Goal: Task Accomplishment & Management: Manage account settings

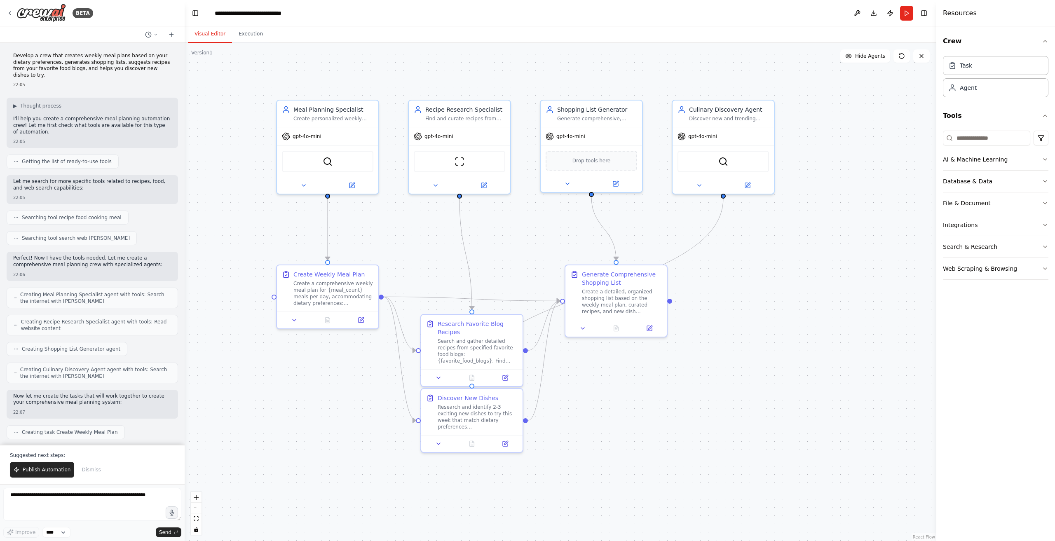
scroll to position [710, 0]
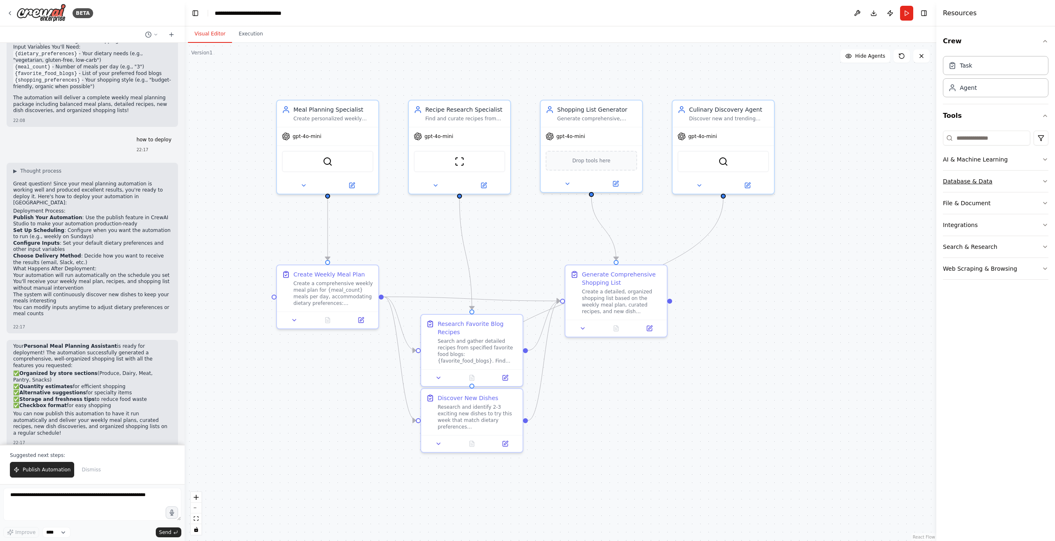
click at [989, 182] on div "Database & Data" at bounding box center [967, 181] width 49 height 8
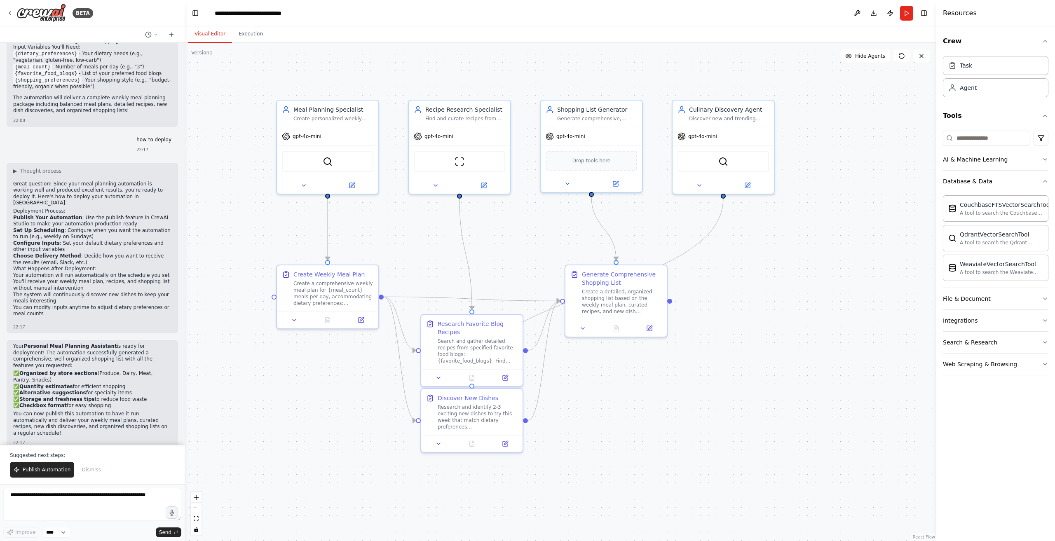
click at [989, 182] on div "Database & Data" at bounding box center [967, 181] width 49 height 8
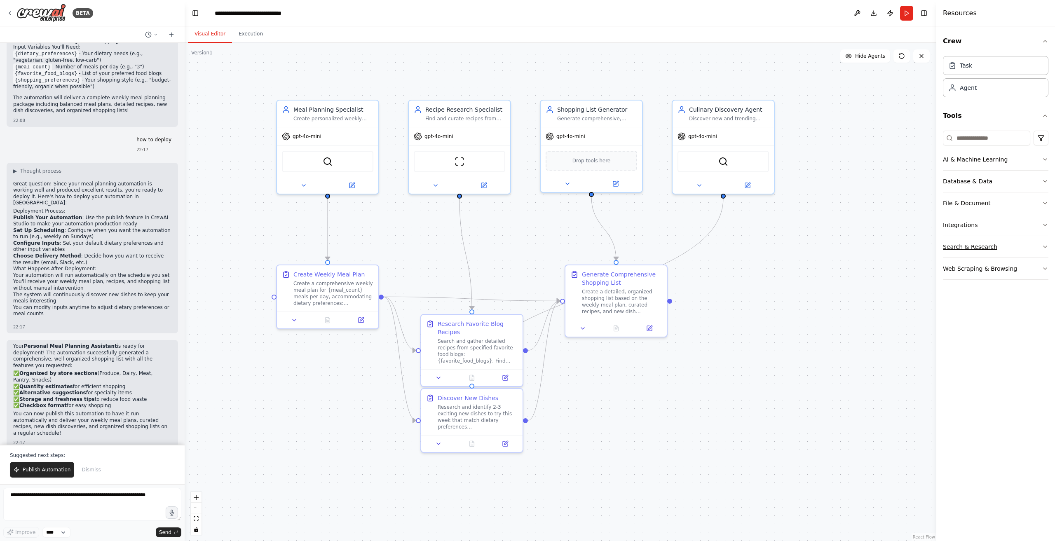
click at [971, 250] on button "Search & Research" at bounding box center [996, 246] width 106 height 21
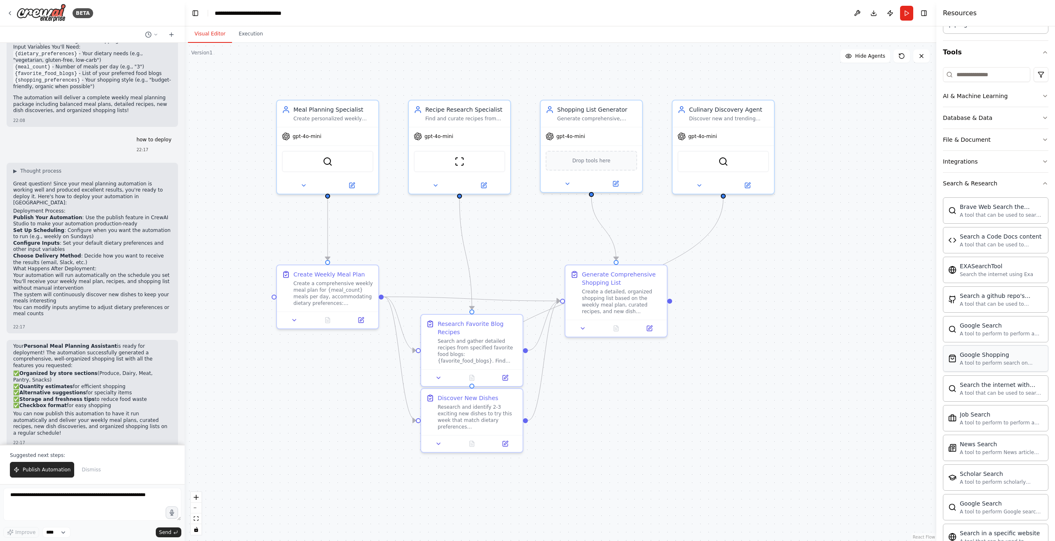
scroll to position [41, 0]
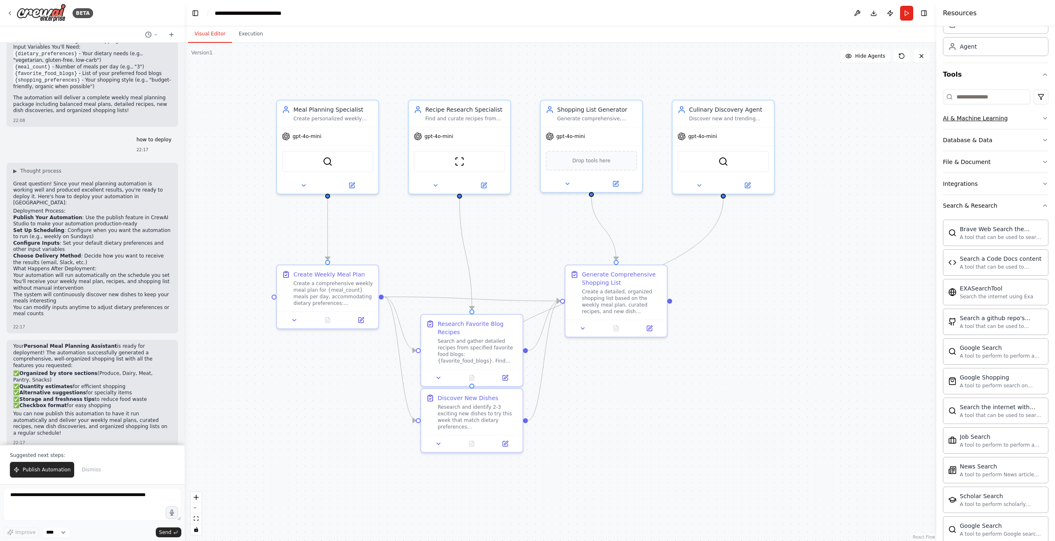
click at [978, 122] on button "AI & Machine Learning" at bounding box center [996, 118] width 106 height 21
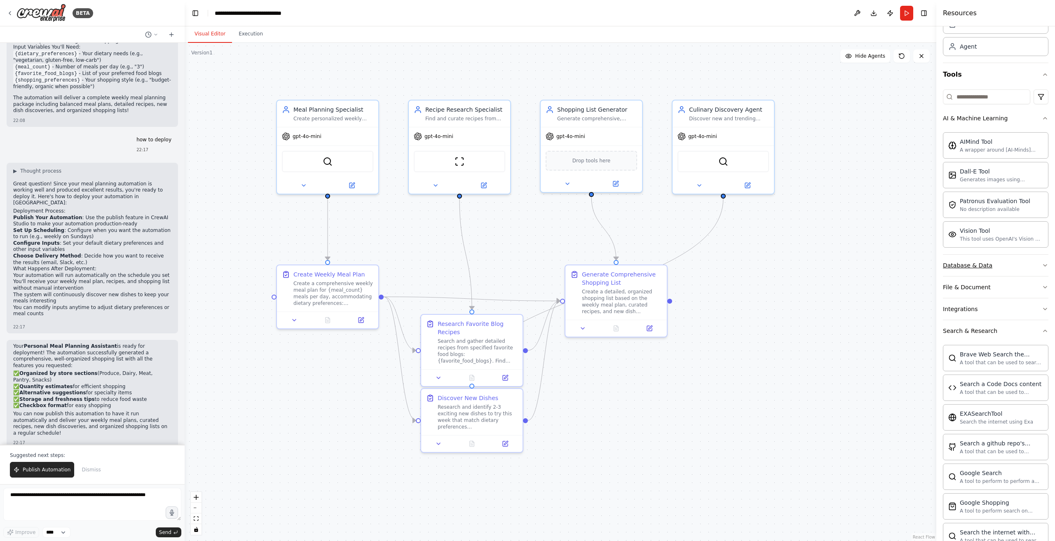
click at [975, 263] on div "Database & Data" at bounding box center [967, 265] width 49 height 8
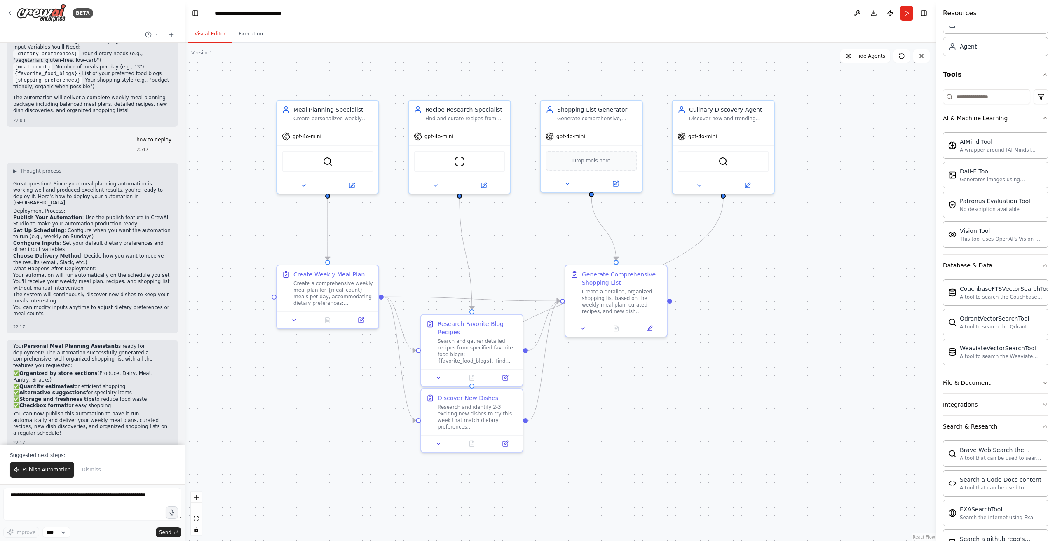
click at [975, 263] on div "Database & Data" at bounding box center [967, 265] width 49 height 8
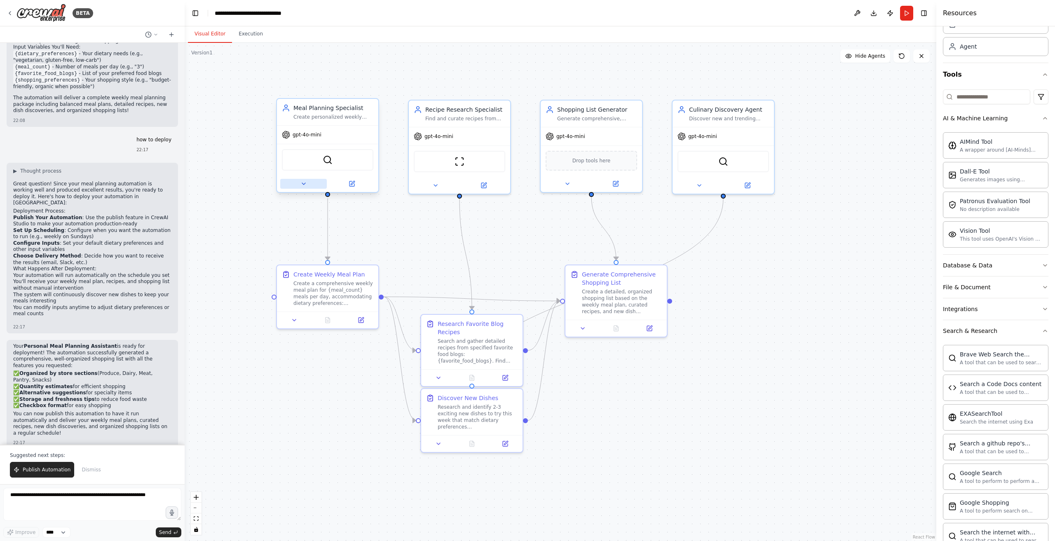
click at [301, 182] on icon at bounding box center [304, 184] width 7 height 7
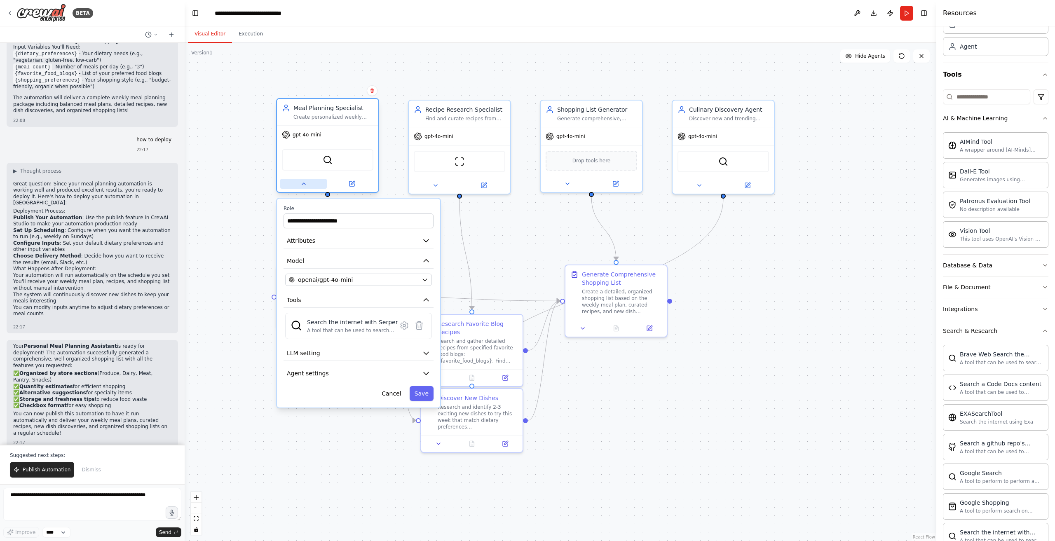
click at [301, 182] on icon at bounding box center [304, 184] width 7 height 7
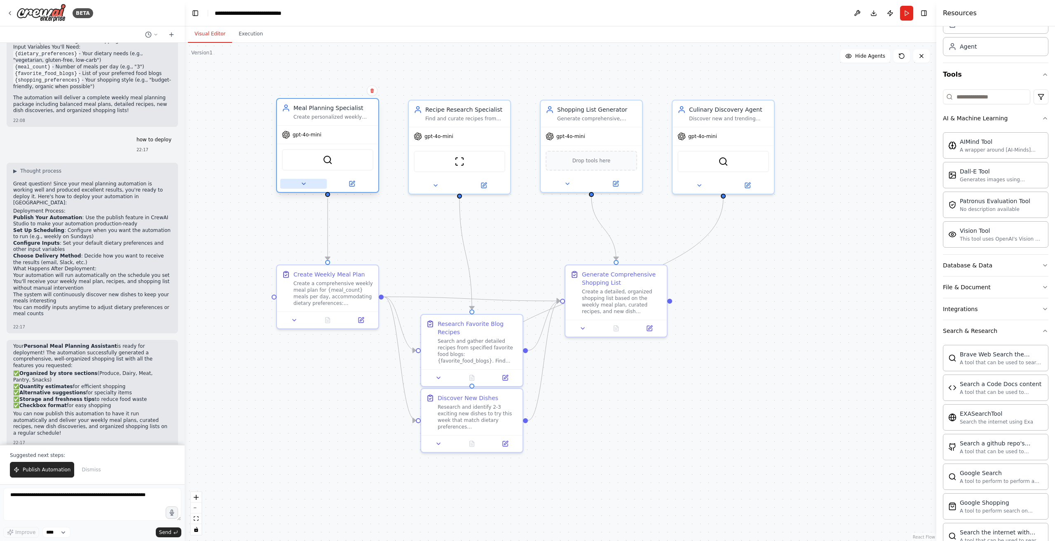
click at [301, 182] on icon at bounding box center [304, 184] width 7 height 7
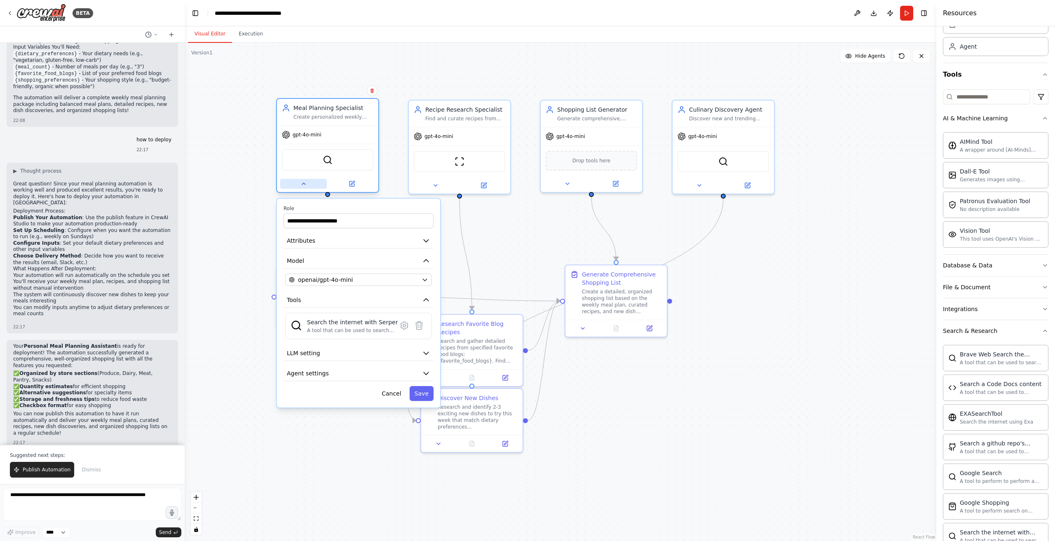
click at [301, 182] on icon at bounding box center [304, 184] width 7 height 7
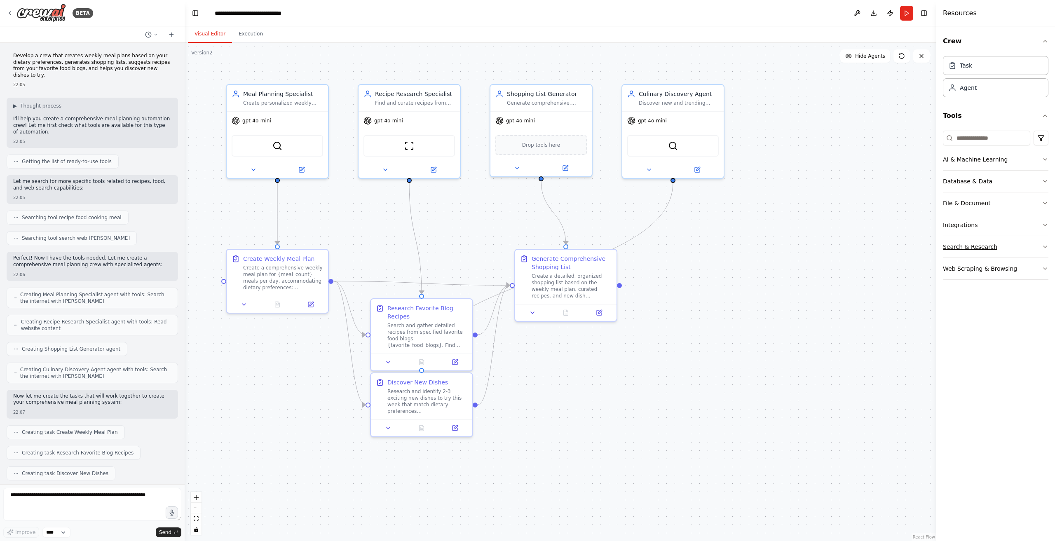
scroll to position [670, 0]
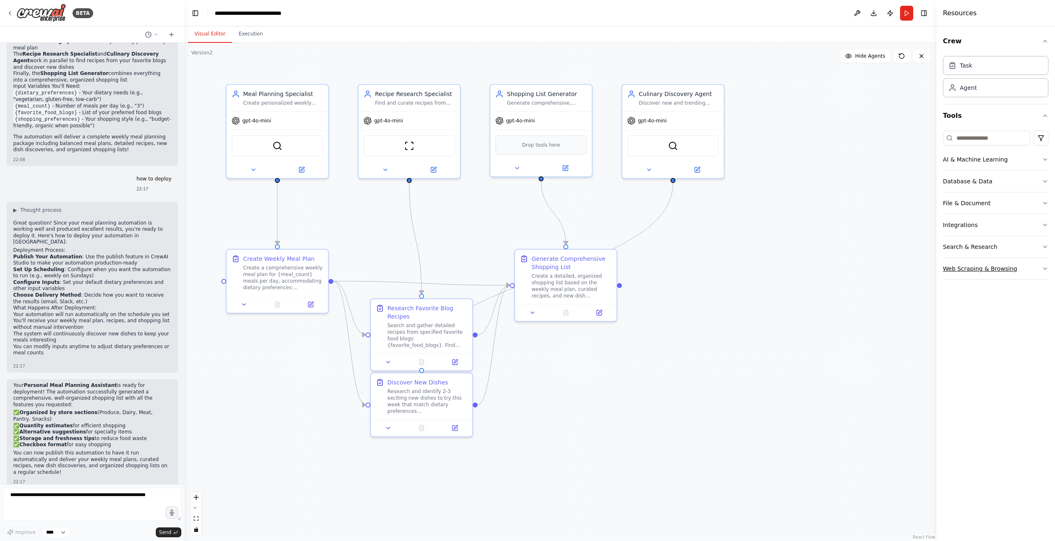
click at [1006, 269] on div "Web Scraping & Browsing" at bounding box center [980, 269] width 74 height 8
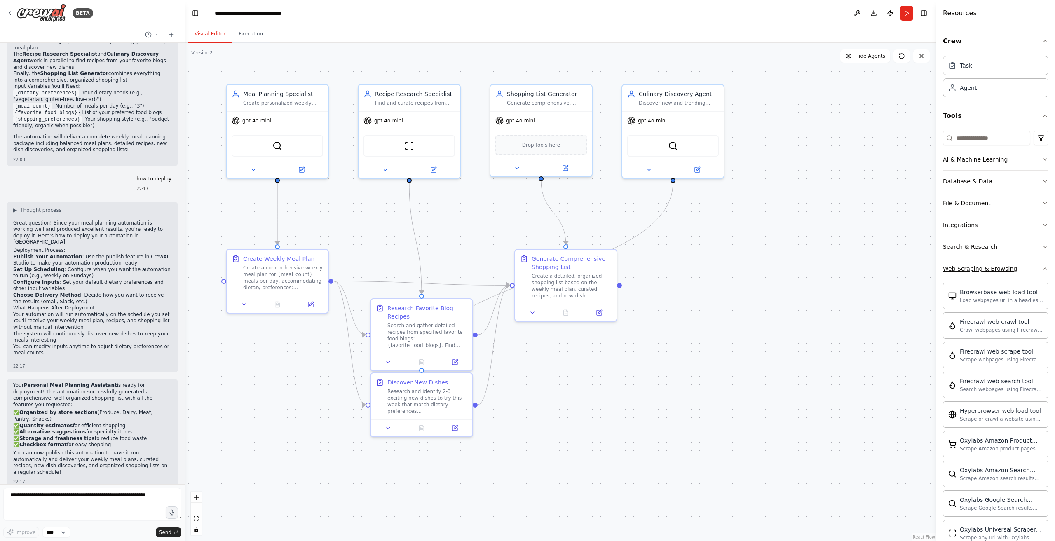
click at [1006, 269] on div "Web Scraping & Browsing" at bounding box center [980, 269] width 74 height 8
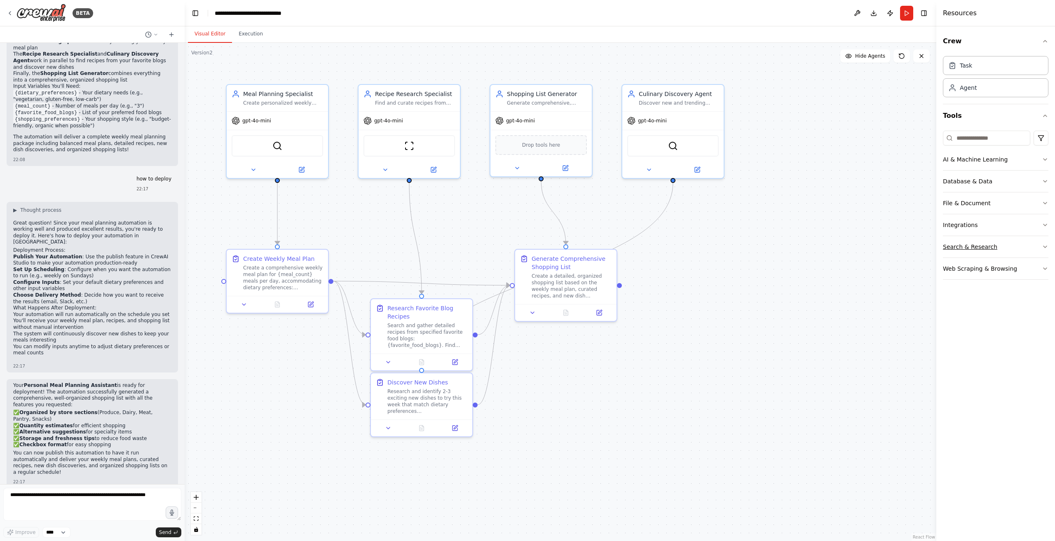
click at [998, 249] on button "Search & Research" at bounding box center [996, 246] width 106 height 21
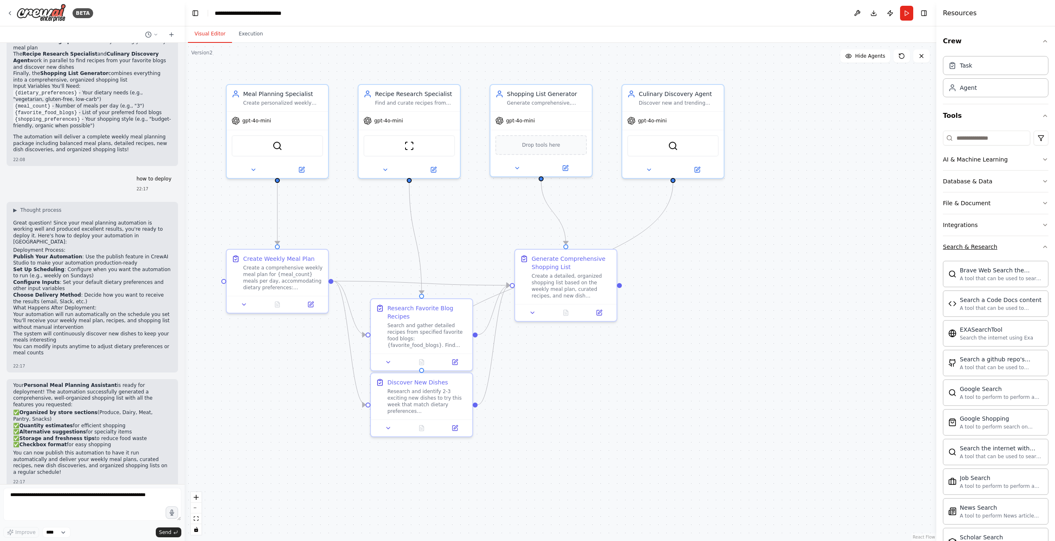
click at [998, 249] on button "Search & Research" at bounding box center [996, 246] width 106 height 21
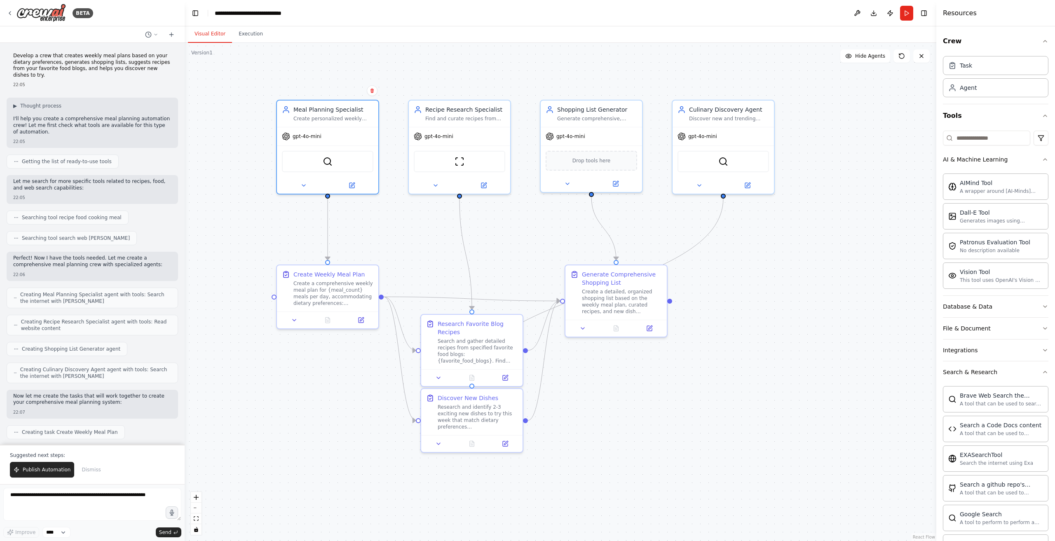
scroll to position [41, 0]
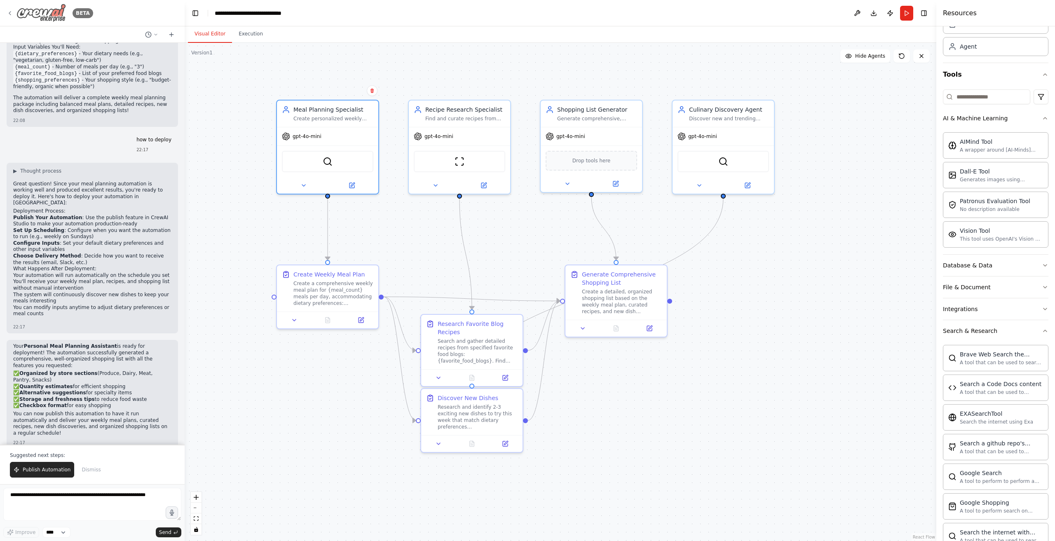
click at [9, 13] on icon at bounding box center [10, 13] width 2 height 3
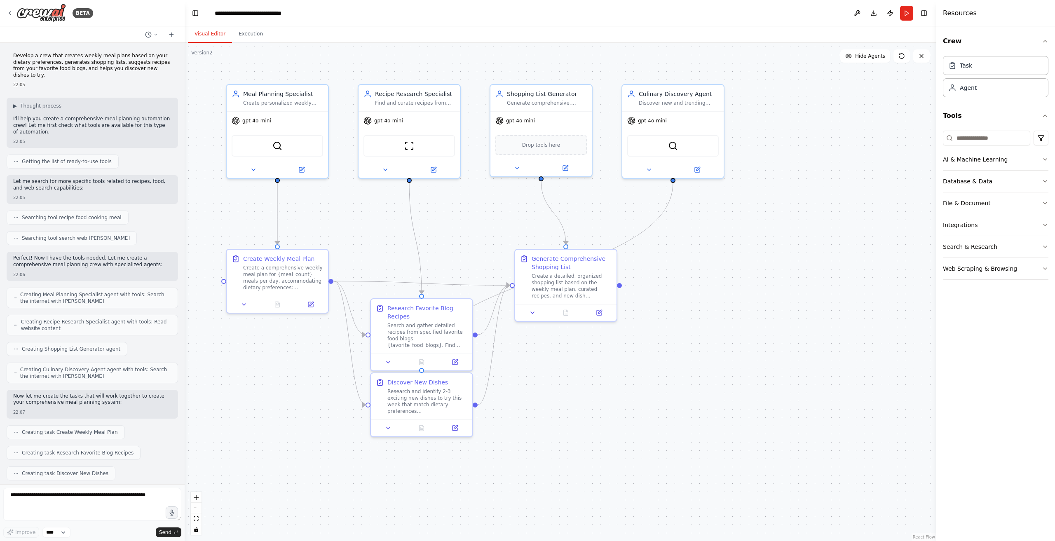
scroll to position [670, 0]
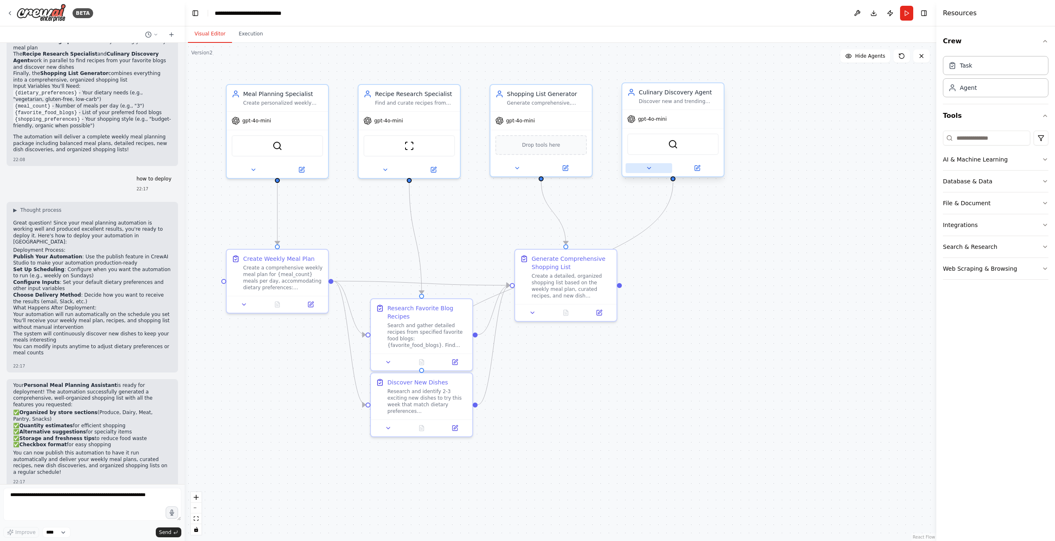
click at [653, 167] on button at bounding box center [649, 168] width 47 height 10
click at [750, 311] on icon at bounding box center [749, 309] width 7 height 7
click at [743, 299] on button "Cancel" at bounding box center [736, 297] width 29 height 15
click at [597, 16] on header "**********" at bounding box center [561, 13] width 752 height 26
click at [653, 167] on button at bounding box center [649, 168] width 47 height 10
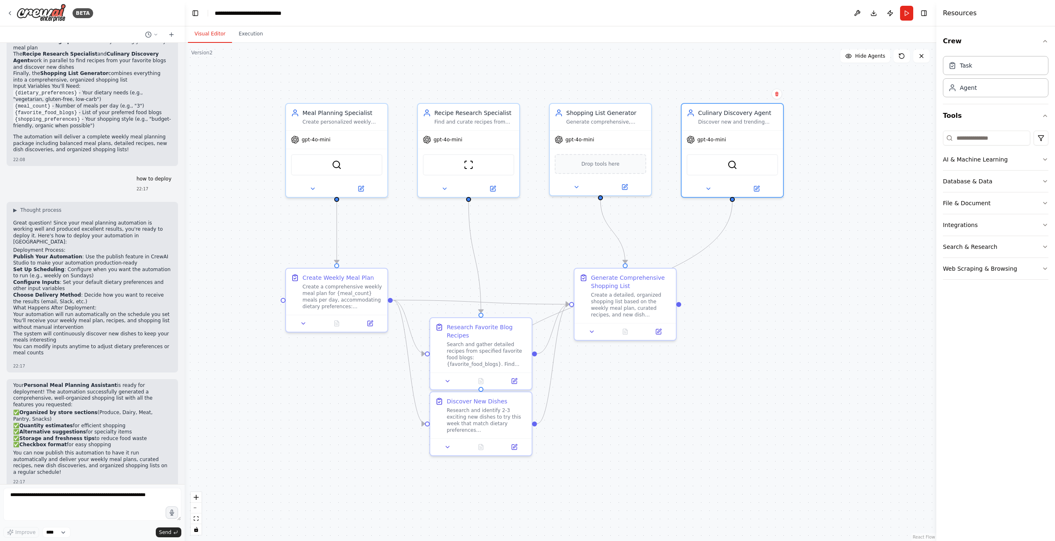
drag, startPoint x: 587, startPoint y: 430, endPoint x: 646, endPoint y: 449, distance: 62.3
click at [646, 449] on div ".deletable-edge-delete-btn { width: 20px; height: 20px; border: 0px solid #ffff…" at bounding box center [561, 292] width 752 height 498
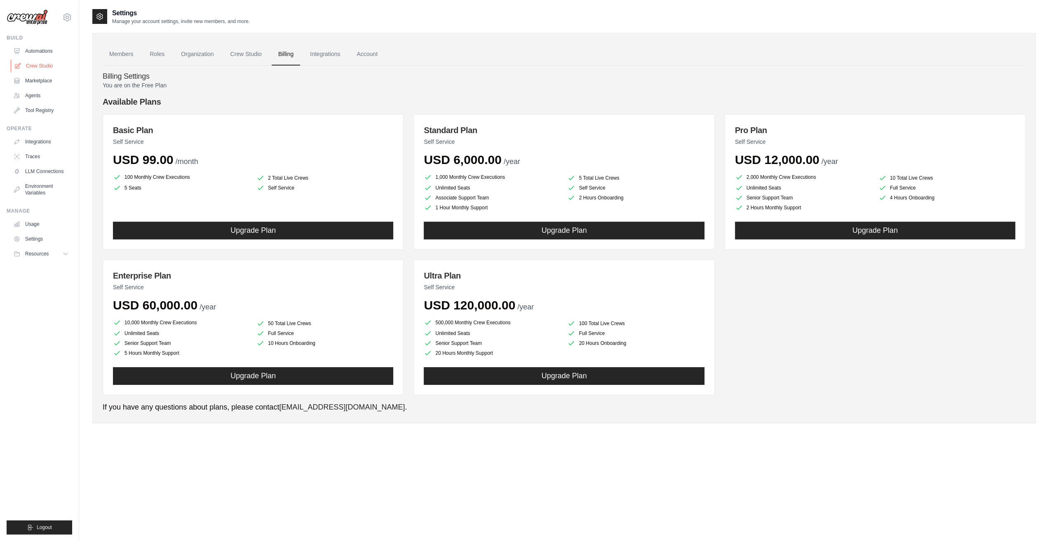
click at [31, 67] on link "Crew Studio" at bounding box center [42, 65] width 62 height 13
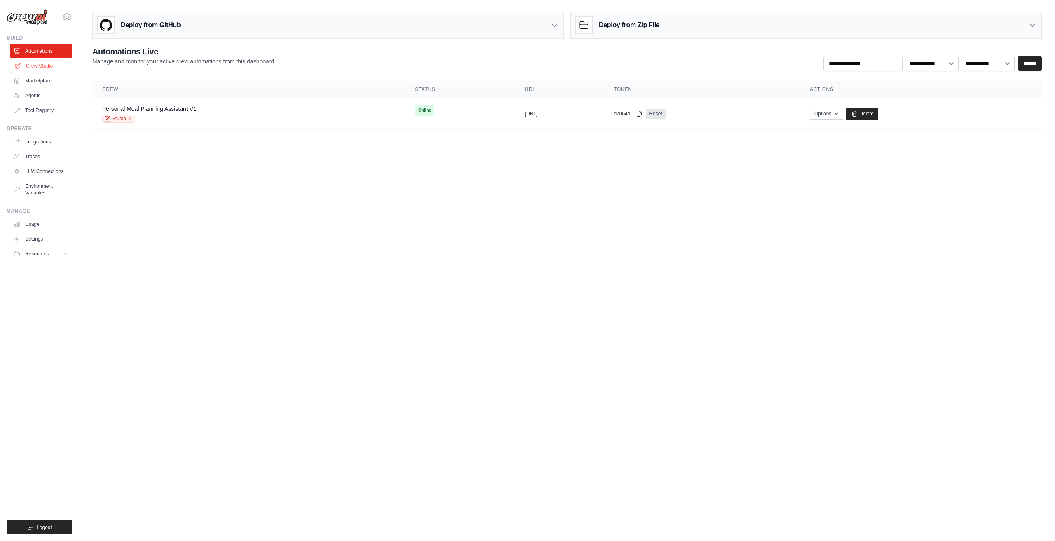
click at [45, 64] on link "Crew Studio" at bounding box center [42, 65] width 62 height 13
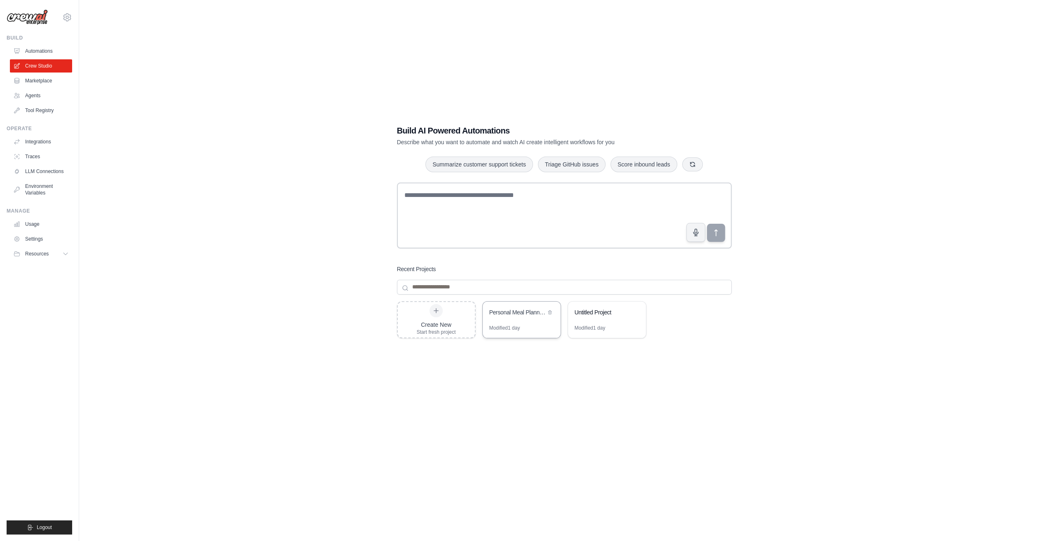
click at [542, 312] on div "Personal Meal Planning Assistant" at bounding box center [517, 312] width 56 height 8
click at [46, 52] on link "Automations" at bounding box center [42, 51] width 62 height 13
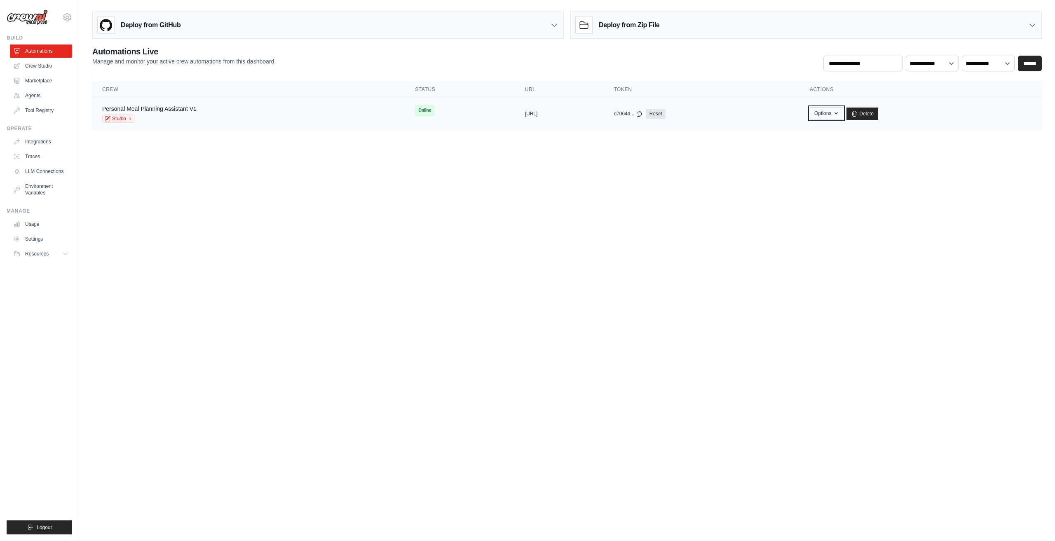
click at [844, 113] on button "Options" at bounding box center [826, 113] width 33 height 12
click at [961, 191] on body "rex.sac.xia@gmail.com Settings Build Automations Crew Studio" at bounding box center [527, 270] width 1055 height 541
click at [44, 240] on link "Settings" at bounding box center [42, 239] width 62 height 13
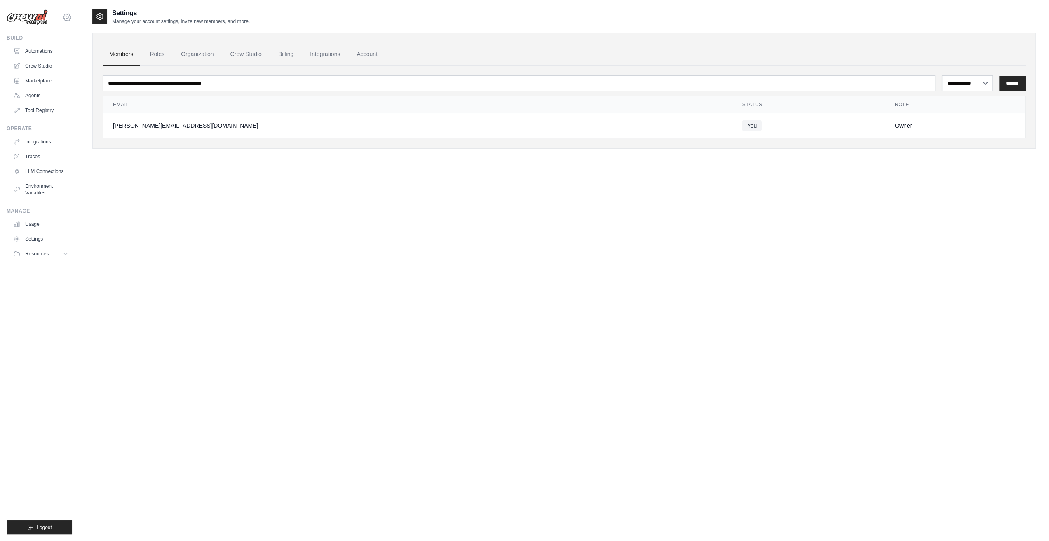
click at [68, 19] on icon at bounding box center [67, 17] width 10 height 10
click at [59, 55] on link "Settings" at bounding box center [67, 55] width 73 height 15
click at [28, 65] on link "Crew Studio" at bounding box center [42, 65] width 62 height 13
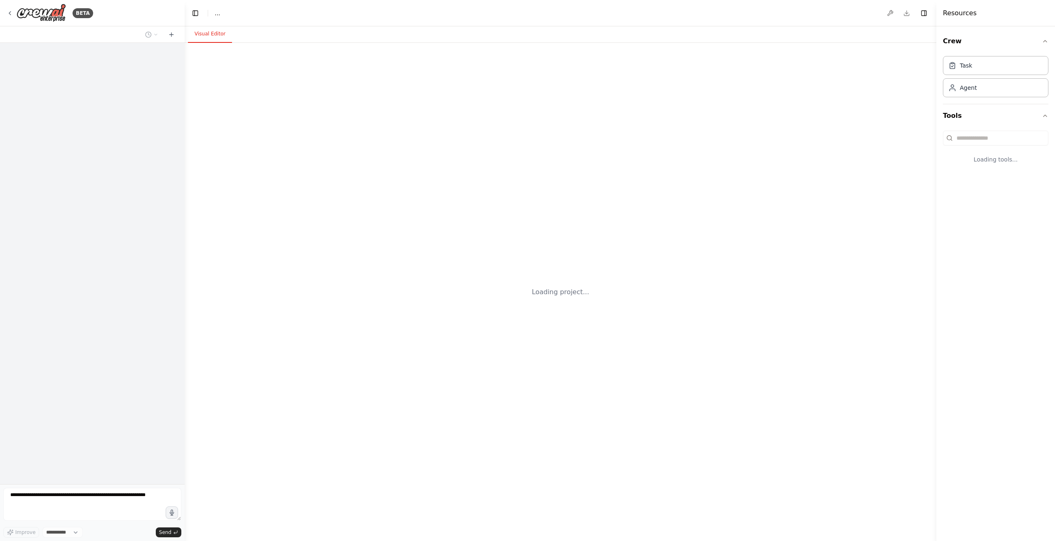
select select "****"
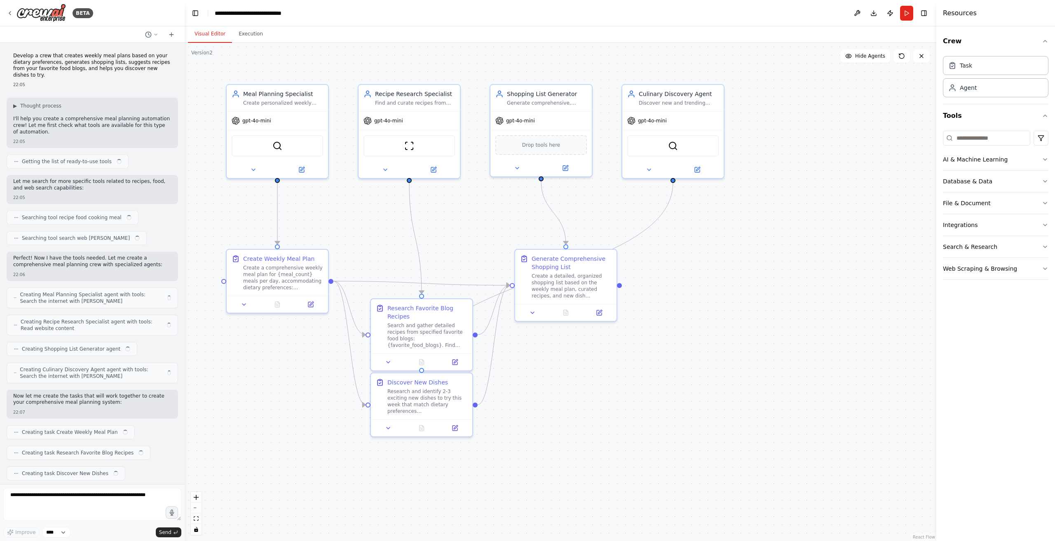
scroll to position [670, 0]
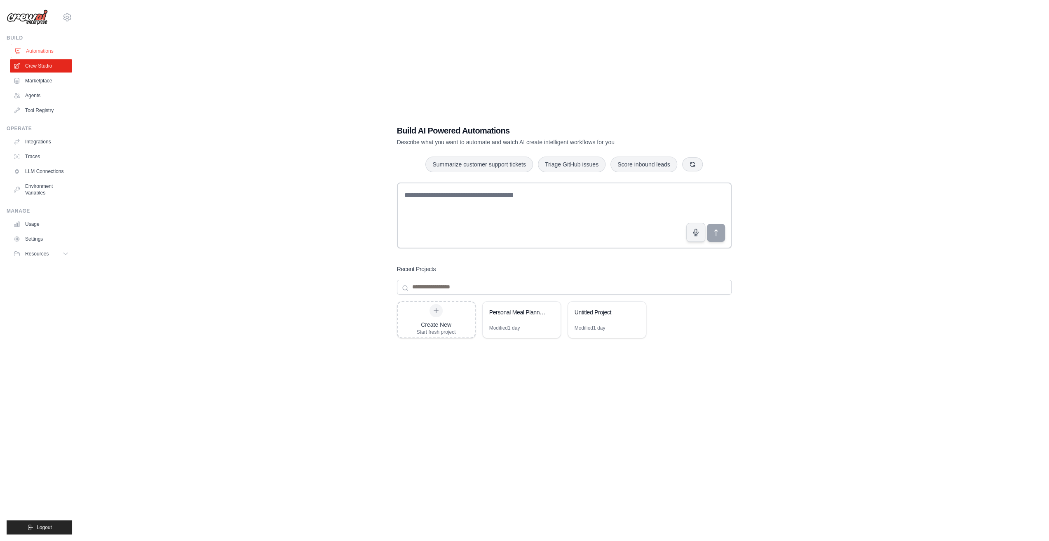
click at [35, 55] on link "Automations" at bounding box center [42, 51] width 62 height 13
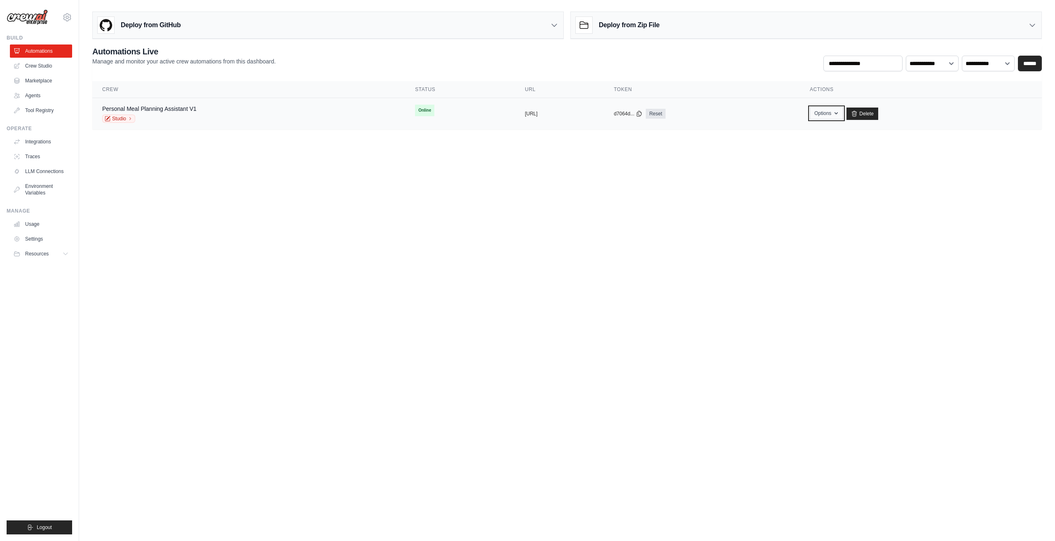
click at [844, 115] on button "Options" at bounding box center [826, 113] width 33 height 12
click at [844, 146] on link "Export React JSX Component" at bounding box center [797, 147] width 92 height 15
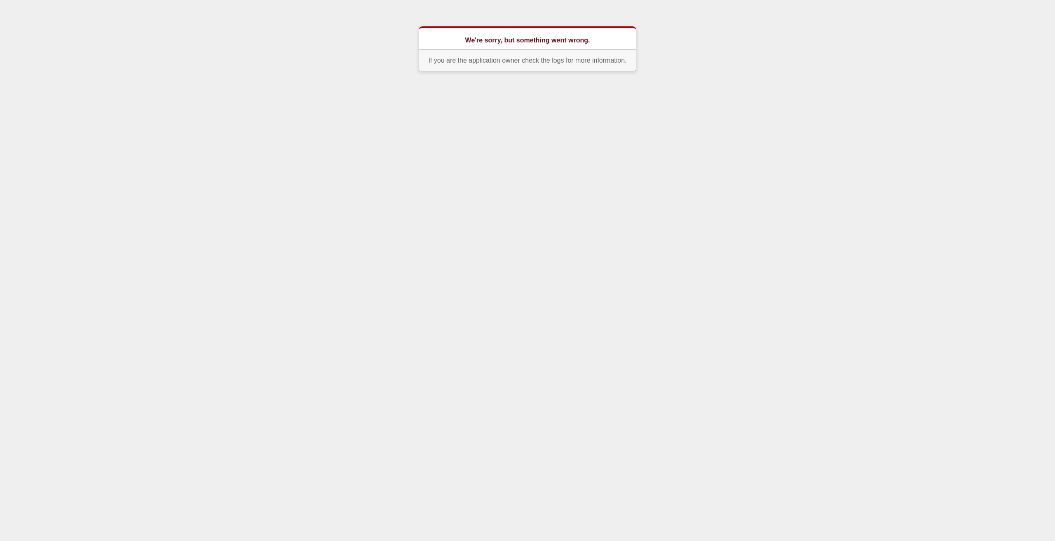
click at [448, 61] on p "If you are the application owner check the logs for more information." at bounding box center [528, 60] width 218 height 21
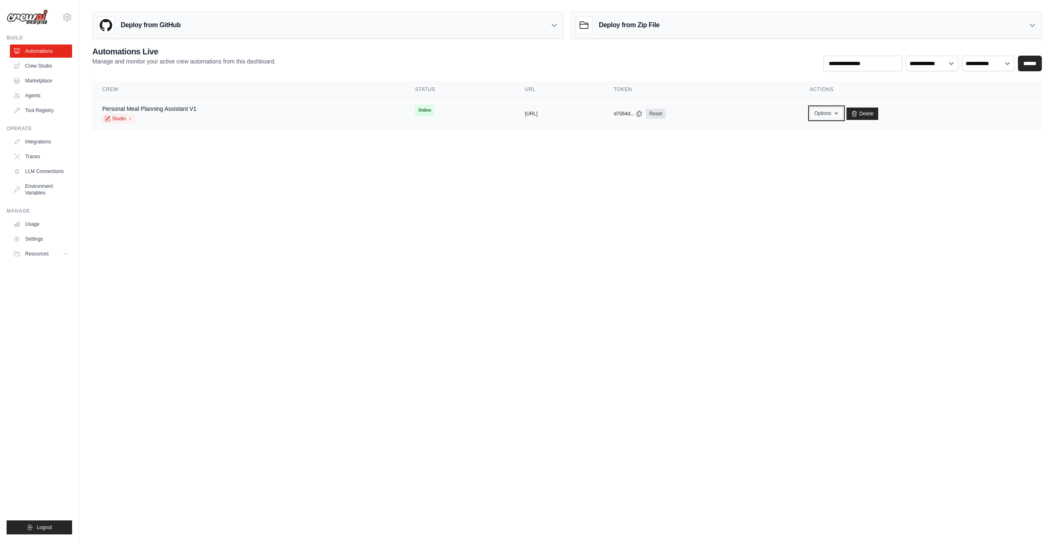
click at [844, 116] on button "Options" at bounding box center [826, 113] width 33 height 12
click at [844, 147] on link "Export React JSX Component" at bounding box center [797, 147] width 92 height 15
click at [844, 112] on button "Options" at bounding box center [826, 113] width 33 height 12
click at [630, 219] on body "[PERSON_NAME][EMAIL_ADDRESS][DOMAIN_NAME] Settings Build Automations Crew Studio" at bounding box center [527, 270] width 1055 height 541
click at [35, 96] on link "Agents" at bounding box center [42, 95] width 62 height 13
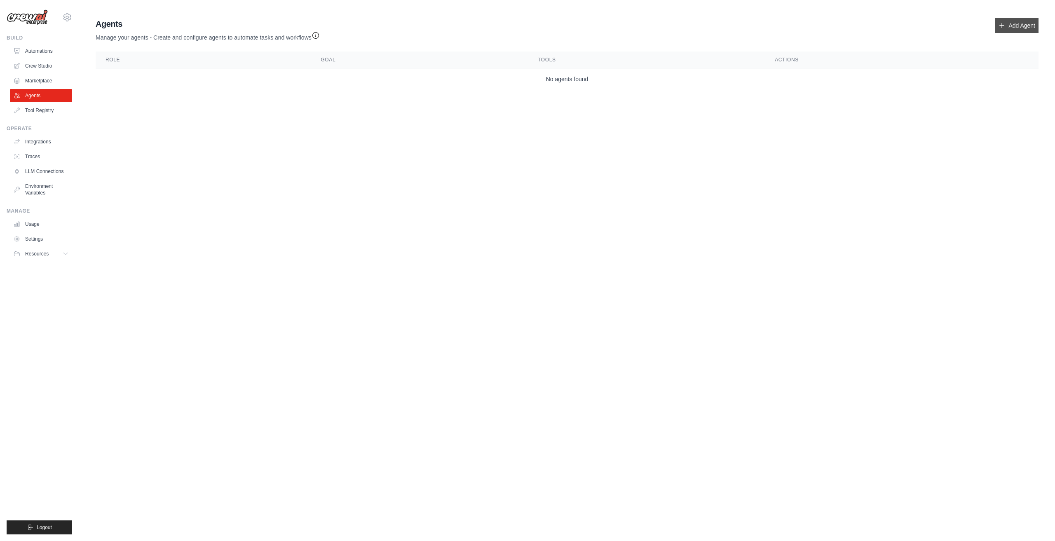
click at [1027, 26] on link "Add Agent" at bounding box center [1017, 25] width 43 height 15
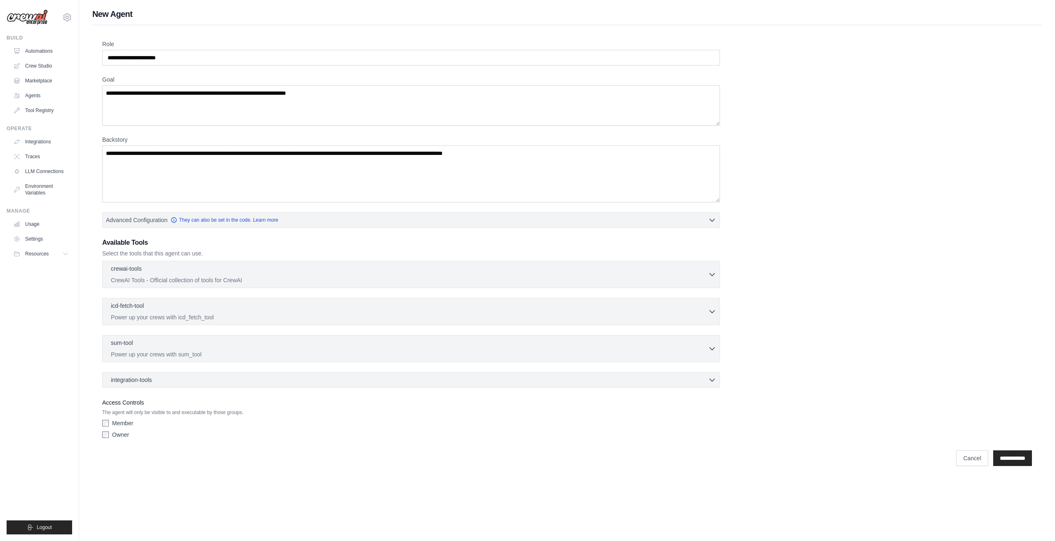
click at [110, 434] on div "Owner" at bounding box center [411, 435] width 618 height 8
click at [1014, 451] on input "**********" at bounding box center [1013, 459] width 39 height 16
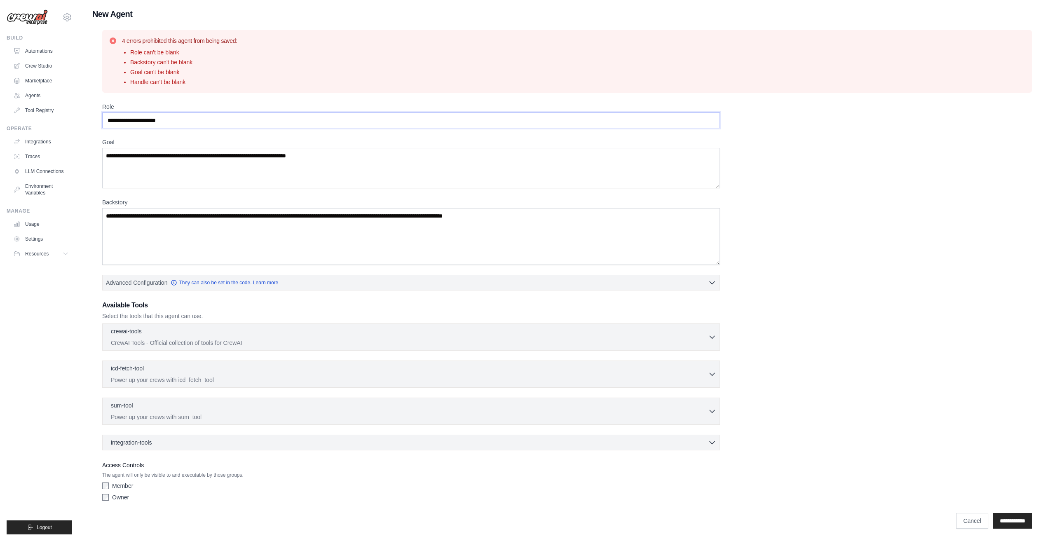
click at [184, 116] on input "Role" at bounding box center [411, 121] width 618 height 16
click at [190, 125] on input "Role" at bounding box center [411, 121] width 618 height 16
type input "*"
type input "**********"
click at [363, 165] on textarea "Goal" at bounding box center [411, 168] width 618 height 40
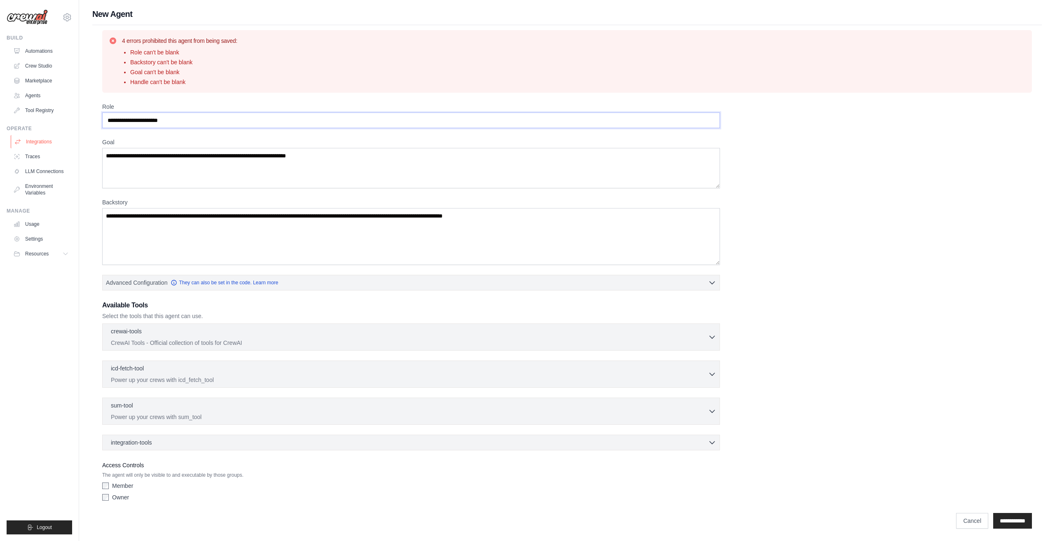
drag, startPoint x: 185, startPoint y: 118, endPoint x: 53, endPoint y: 135, distance: 133.0
click at [0, 110] on div "rex.sac.xia@gmail.com Settings Build Automations Crew Studio" at bounding box center [527, 271] width 1055 height 542
click at [203, 174] on textarea "Goal" at bounding box center [411, 168] width 618 height 40
paste textarea "**********"
type textarea "**********"
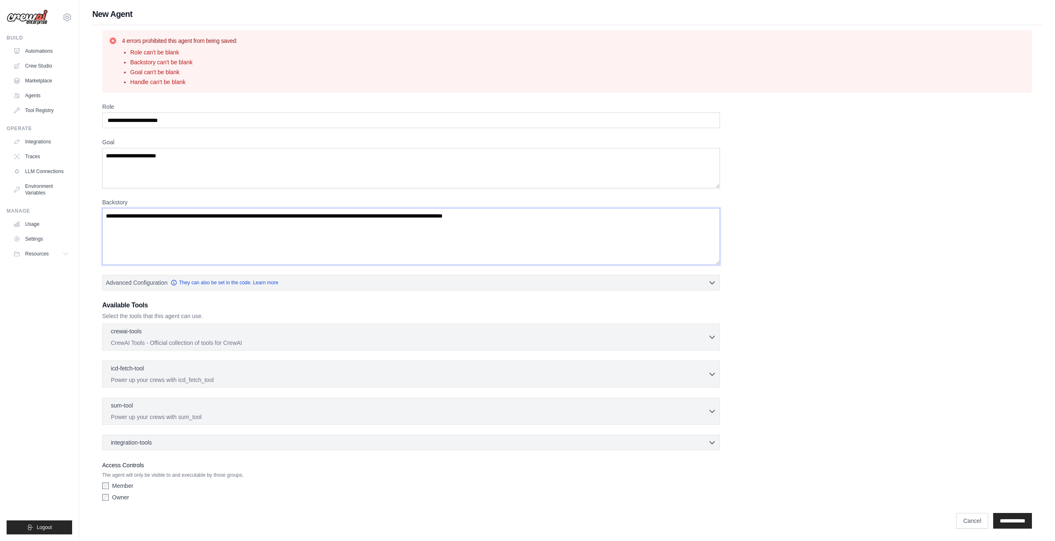
click at [242, 221] on textarea "Backstory" at bounding box center [411, 236] width 618 height 57
paste textarea "**********"
type textarea "**********"
click at [264, 333] on div "crewai-tools 0 selected" at bounding box center [409, 332] width 597 height 10
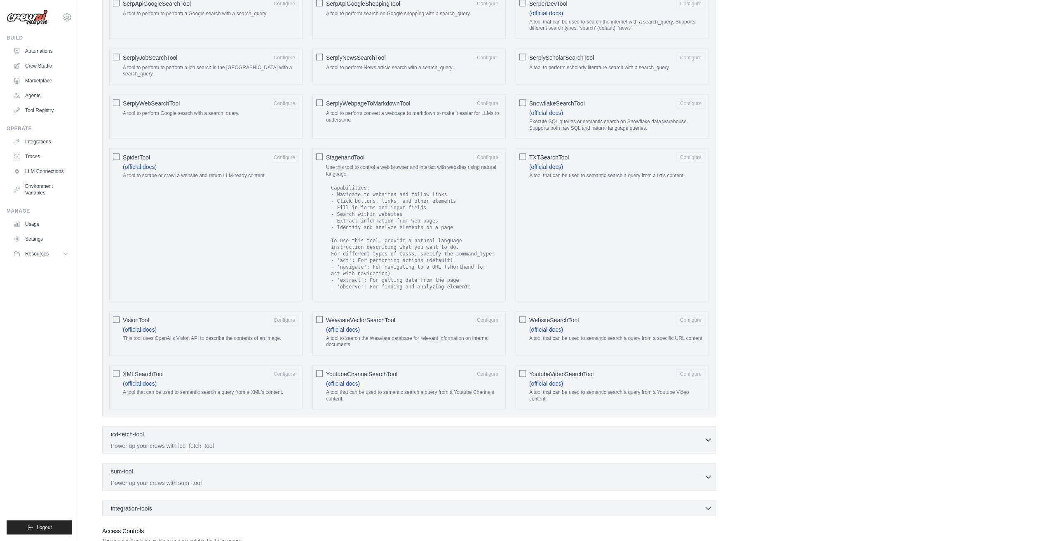
scroll to position [1240, 0]
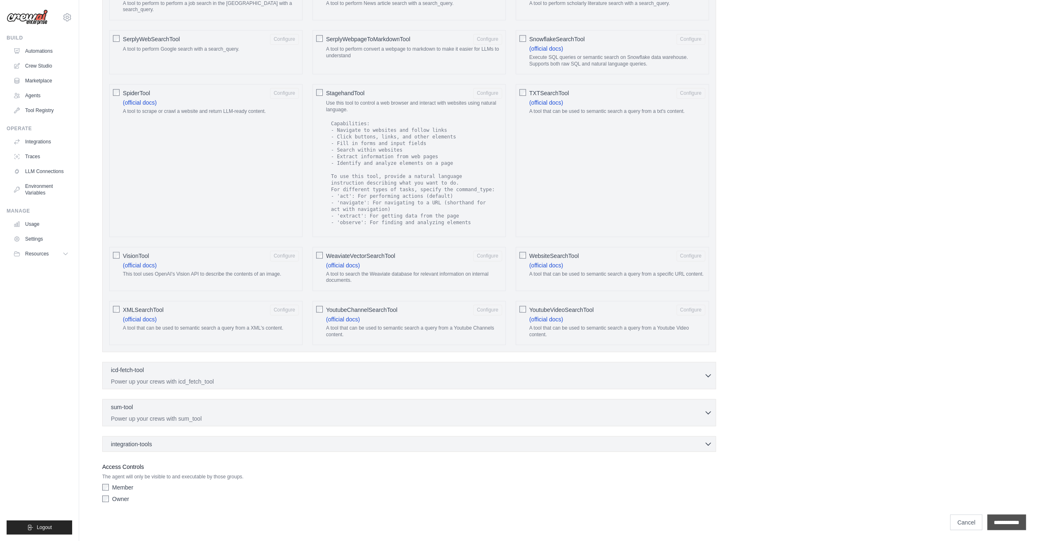
click at [997, 517] on input "**********" at bounding box center [1006, 523] width 39 height 16
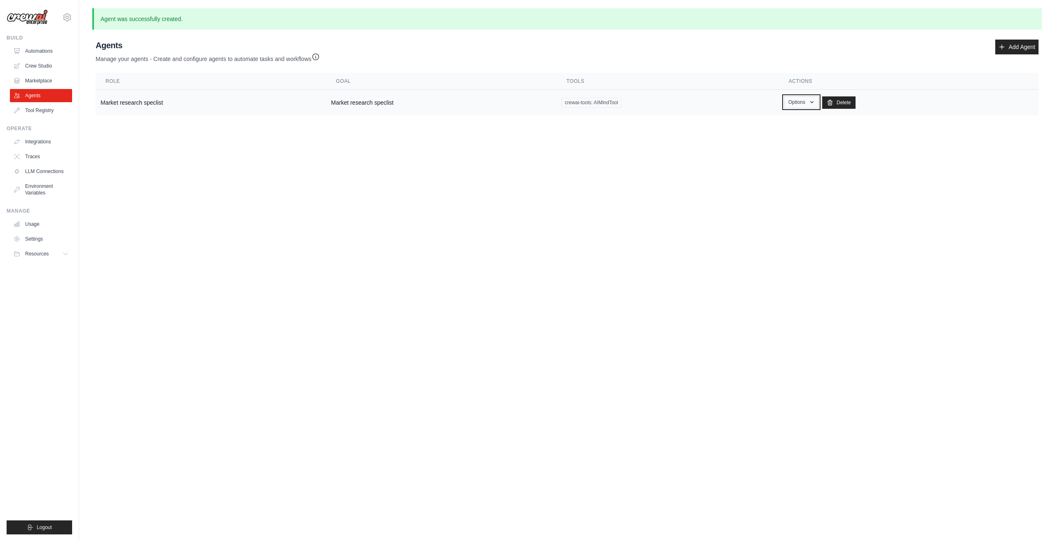
click at [809, 102] on button "Options" at bounding box center [801, 102] width 35 height 12
click at [804, 118] on link "Show" at bounding box center [789, 121] width 59 height 15
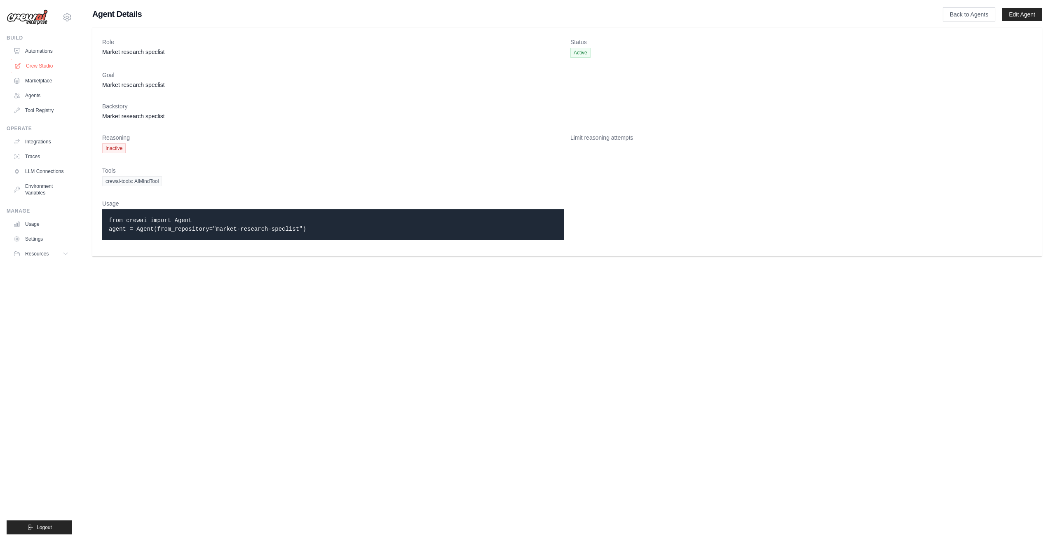
click at [31, 64] on link "Crew Studio" at bounding box center [42, 65] width 62 height 13
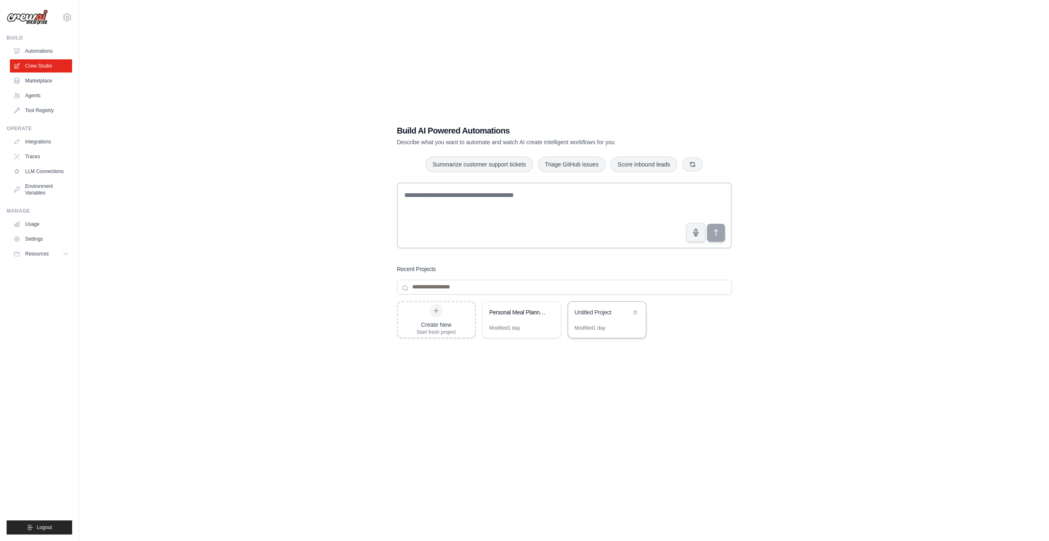
click at [581, 324] on div "Untitled Project" at bounding box center [607, 313] width 78 height 23
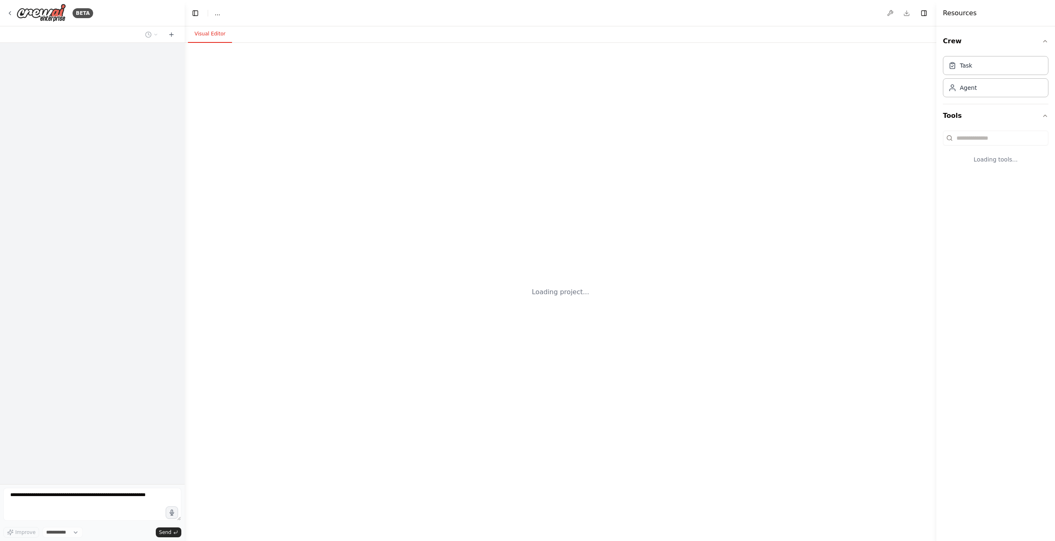
select select "****"
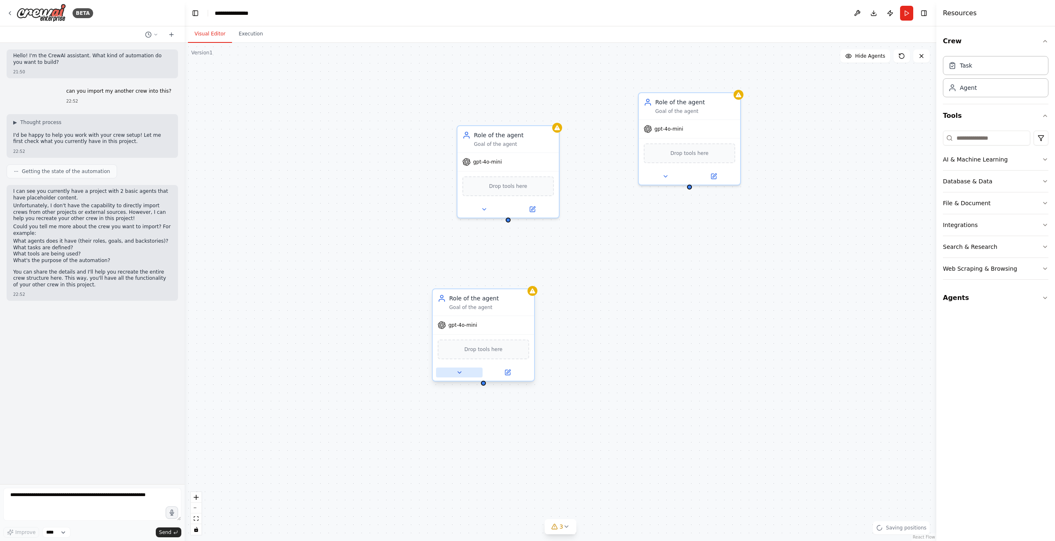
click at [460, 374] on icon at bounding box center [459, 372] width 7 height 7
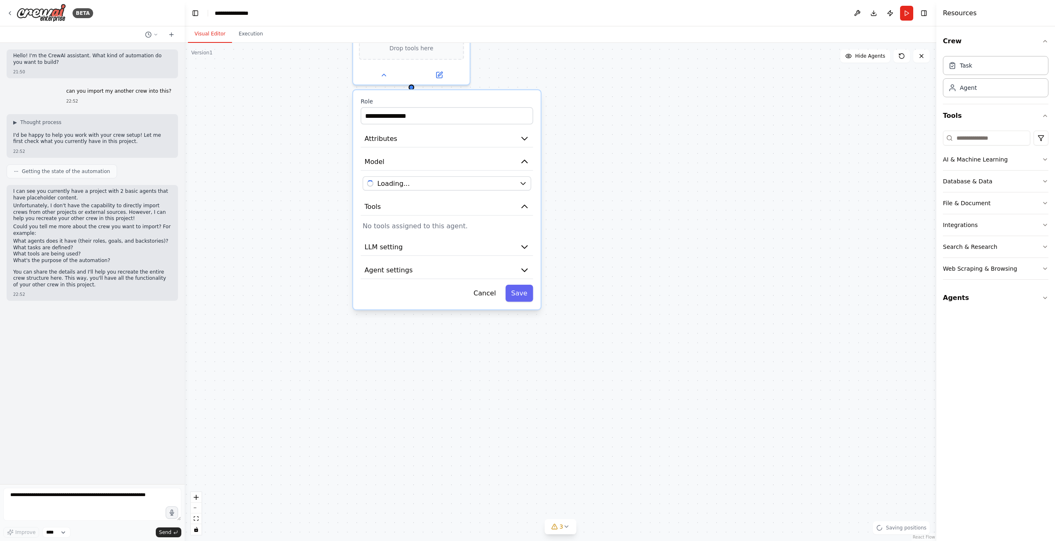
drag, startPoint x: 558, startPoint y: 334, endPoint x: 546, endPoint y: 18, distance: 316.1
click at [546, 18] on main "**********" at bounding box center [561, 270] width 752 height 541
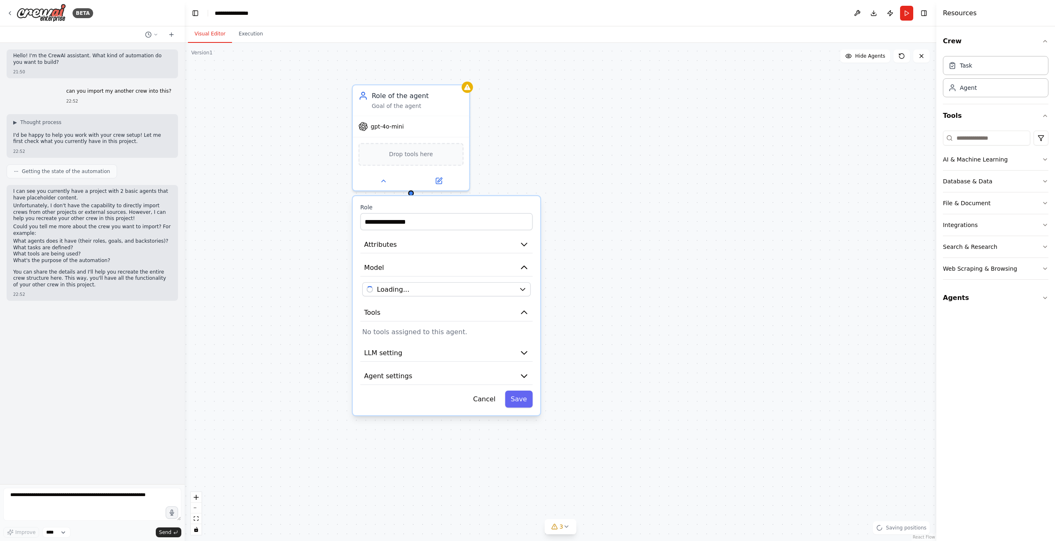
drag, startPoint x: 608, startPoint y: 189, endPoint x: 605, endPoint y: 297, distance: 108.1
click at [605, 297] on div "**********" at bounding box center [561, 292] width 752 height 498
click at [465, 350] on button "LLM setting" at bounding box center [446, 353] width 172 height 18
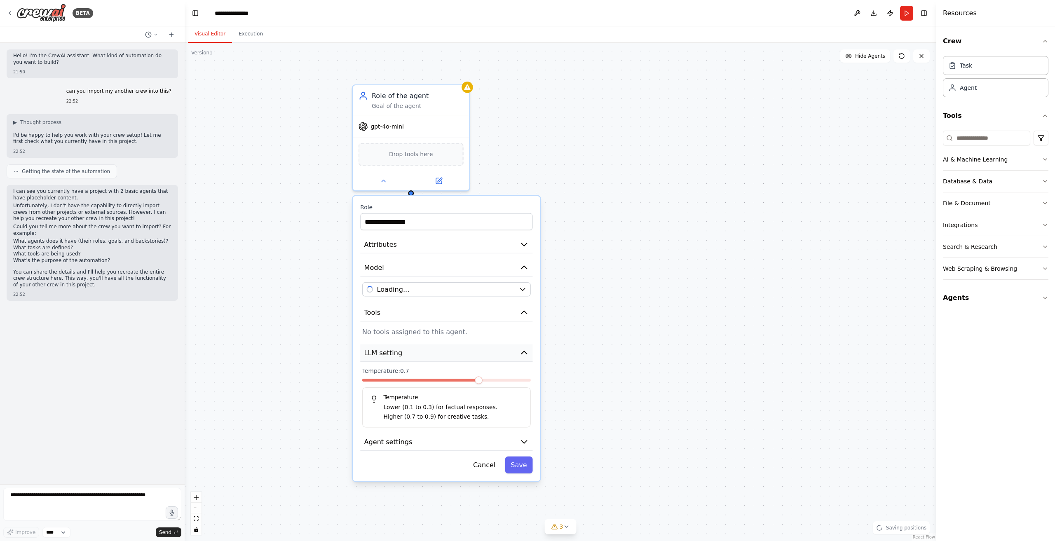
click at [465, 350] on button "LLM setting" at bounding box center [446, 353] width 172 height 18
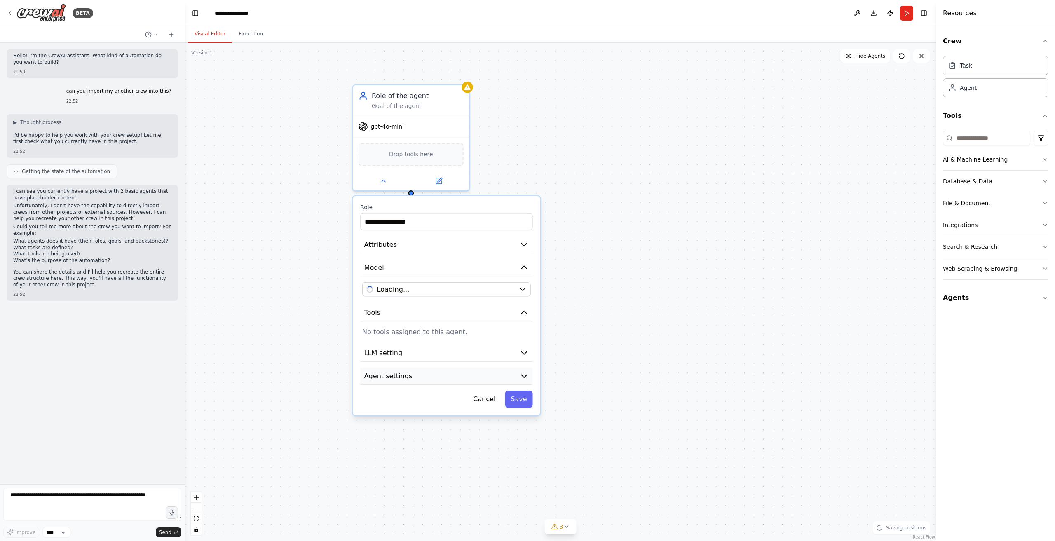
click at [447, 378] on button "Agent settings" at bounding box center [446, 377] width 172 height 18
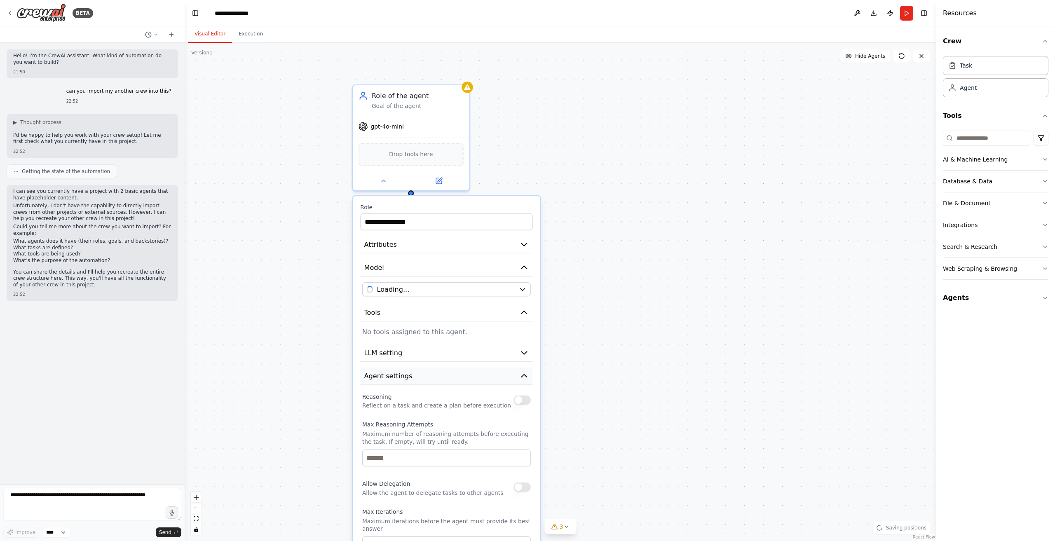
click at [428, 376] on button "Agent settings" at bounding box center [446, 377] width 172 height 18
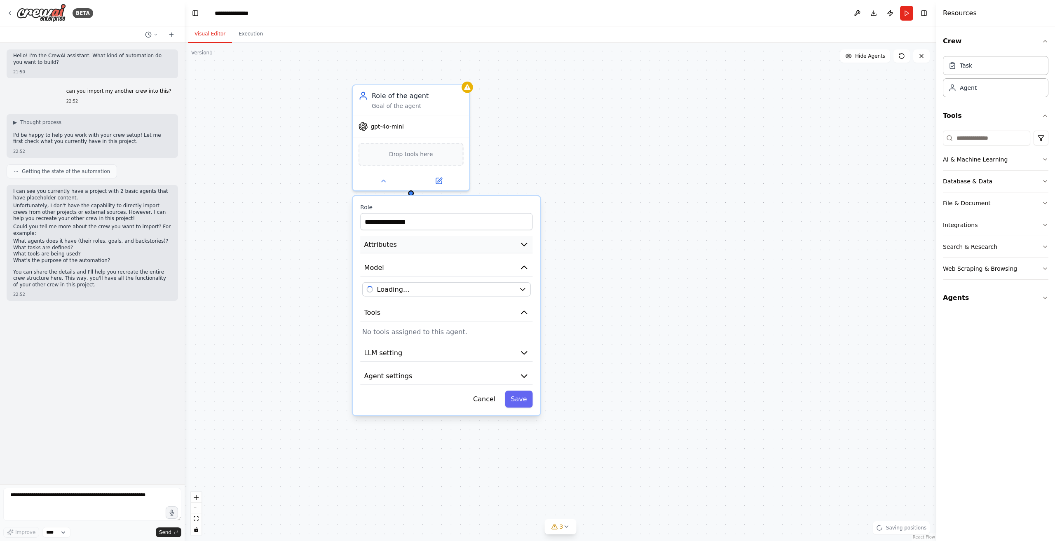
click at [459, 247] on button "Attributes" at bounding box center [446, 245] width 172 height 18
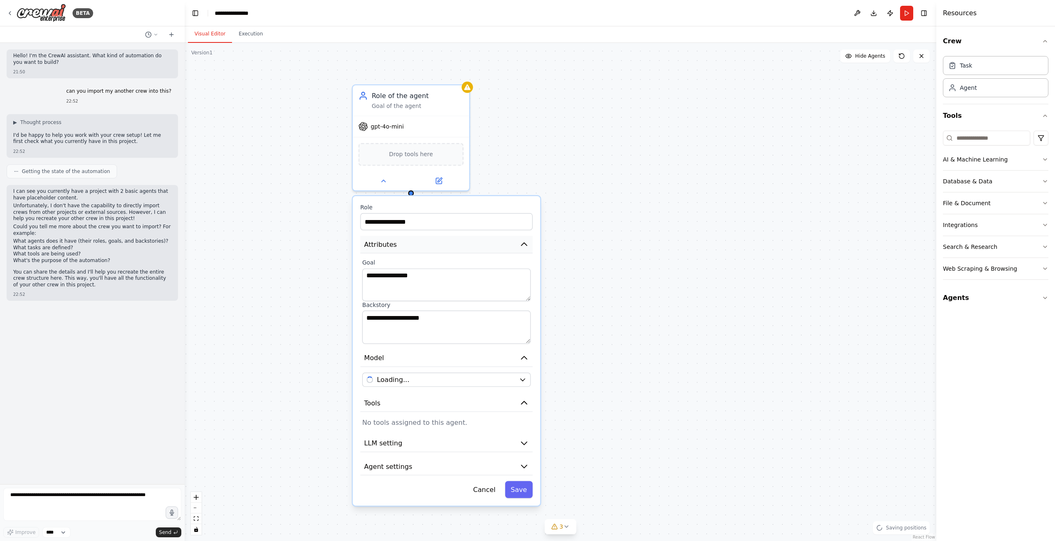
click at [459, 247] on button "Attributes" at bounding box center [446, 245] width 172 height 18
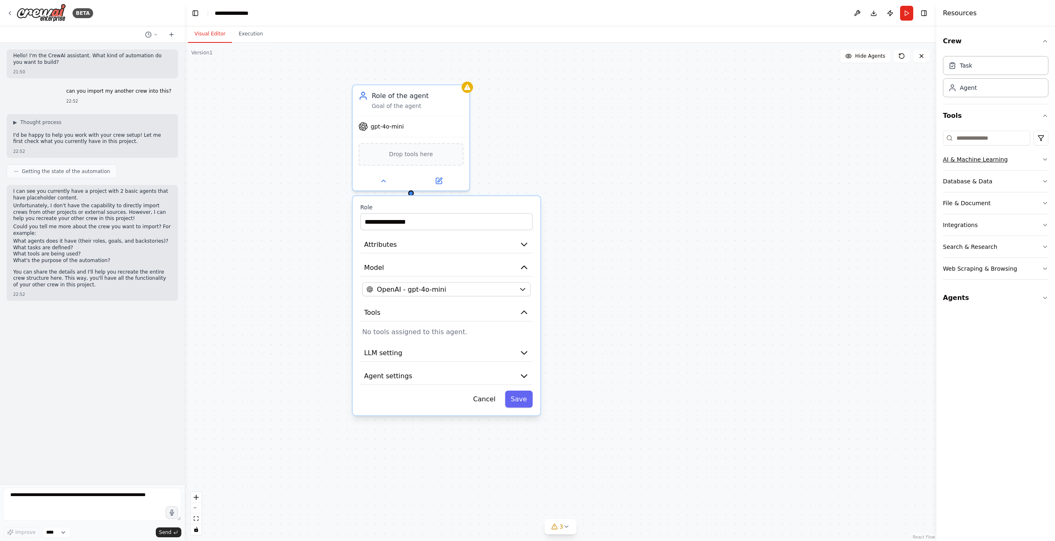
click at [999, 160] on div "AI & Machine Learning" at bounding box center [975, 159] width 65 height 8
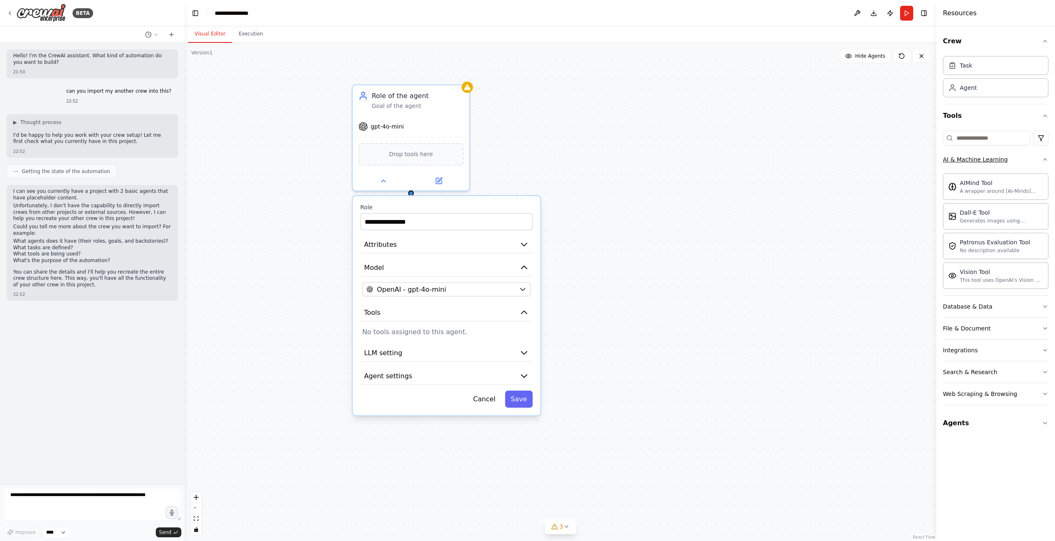
click at [999, 160] on div "AI & Machine Learning" at bounding box center [975, 159] width 65 height 8
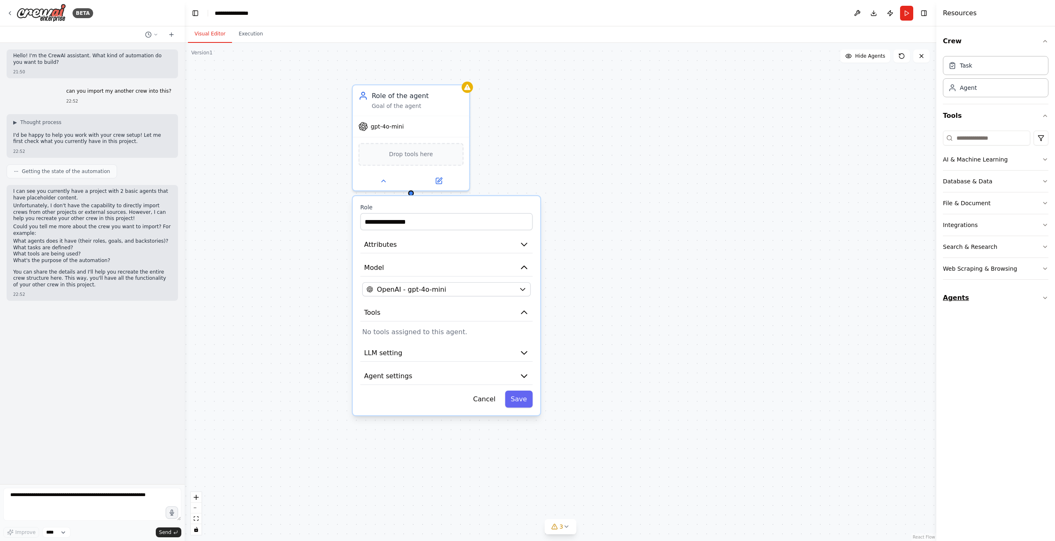
click at [966, 293] on button "Agents" at bounding box center [996, 298] width 106 height 23
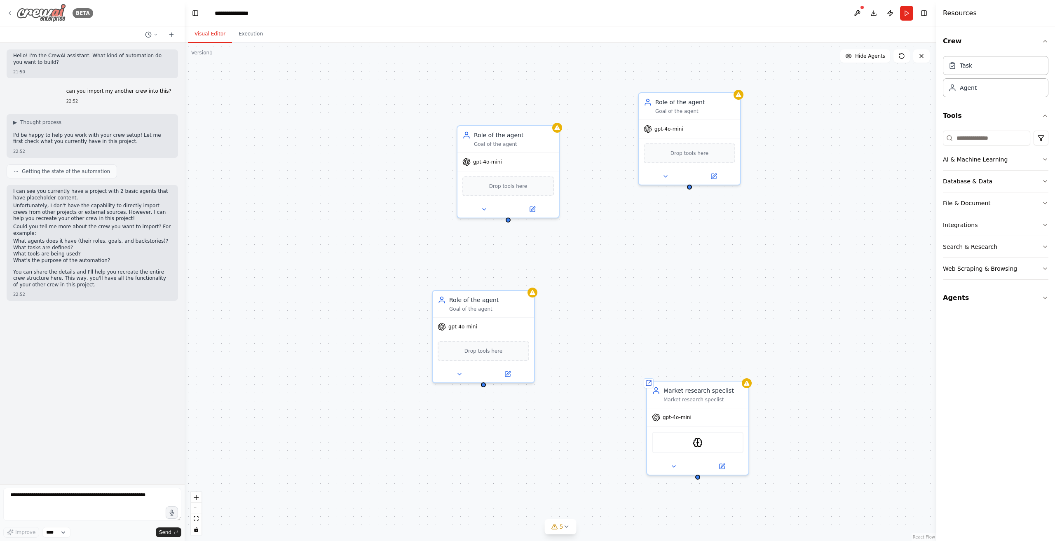
click at [14, 14] on div "BETA" at bounding box center [50, 13] width 87 height 19
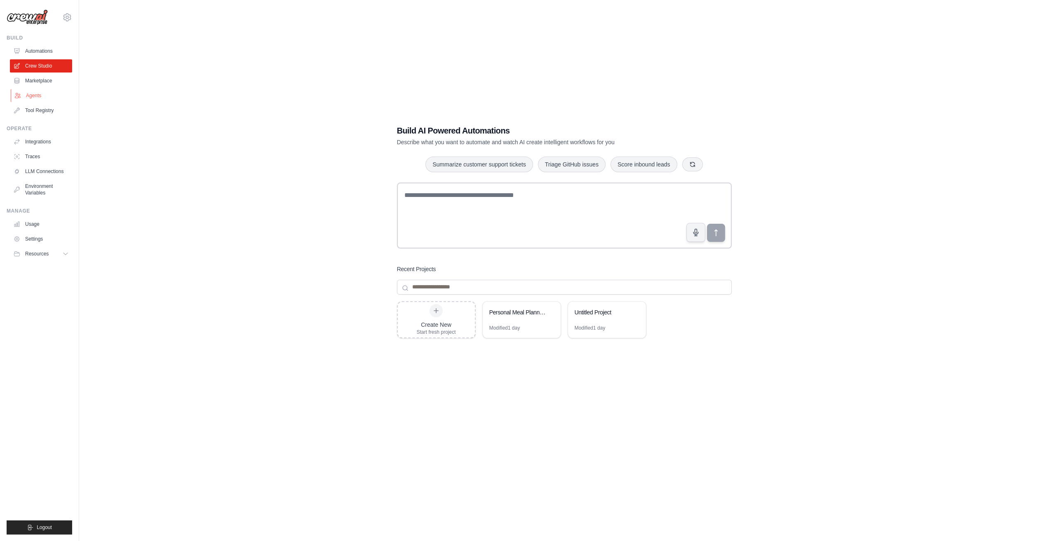
click at [46, 98] on link "Agents" at bounding box center [42, 95] width 62 height 13
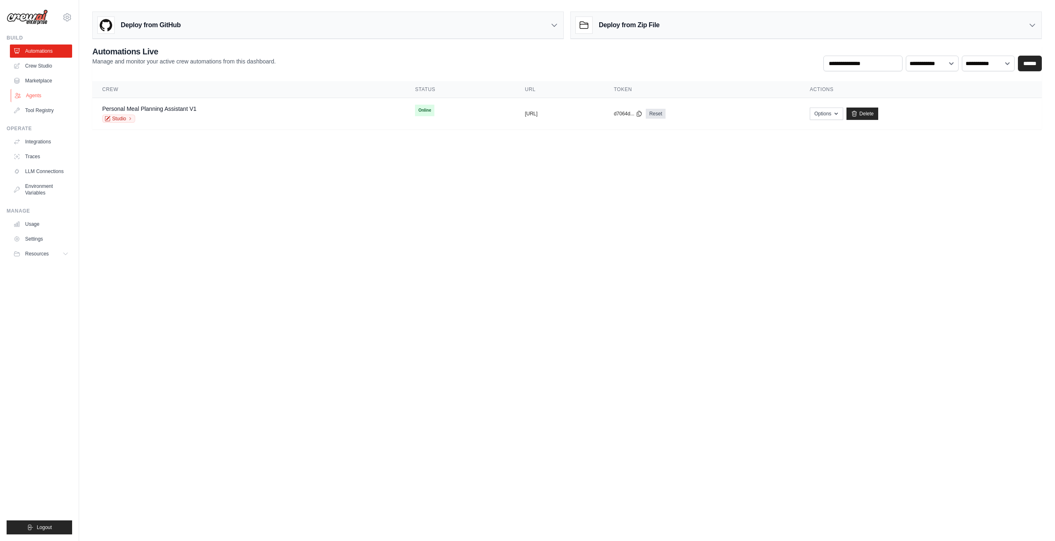
click at [30, 98] on link "Agents" at bounding box center [42, 95] width 62 height 13
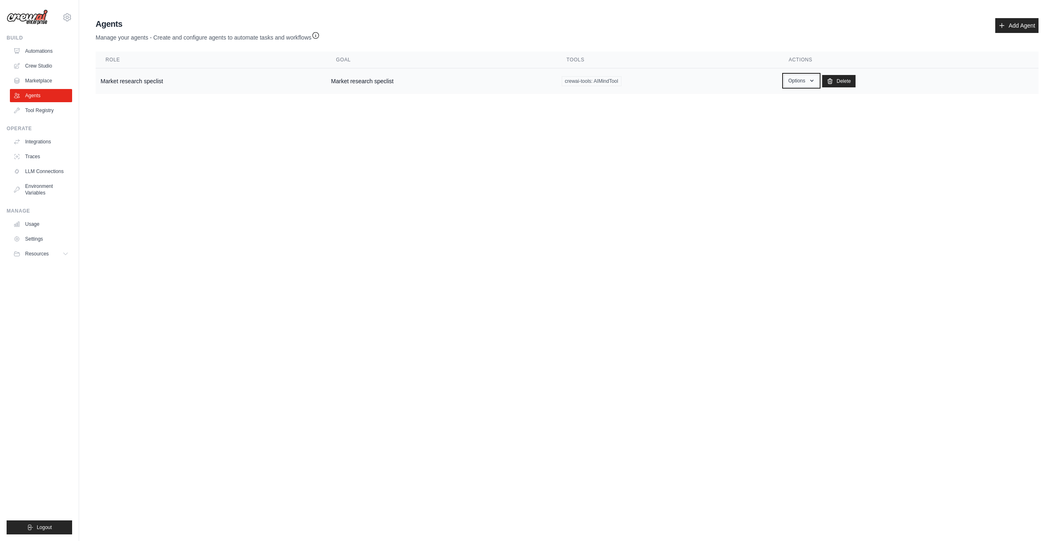
click at [813, 82] on button "Options" at bounding box center [801, 81] width 35 height 12
click at [798, 119] on link "Edit" at bounding box center [789, 114] width 59 height 15
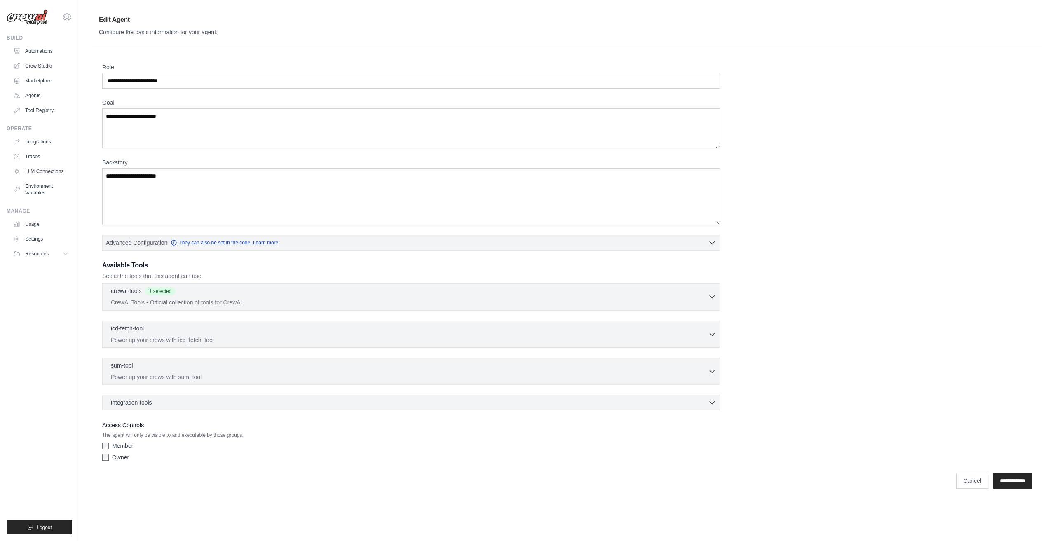
click at [288, 289] on div "crewai-tools 1 selected" at bounding box center [409, 292] width 597 height 10
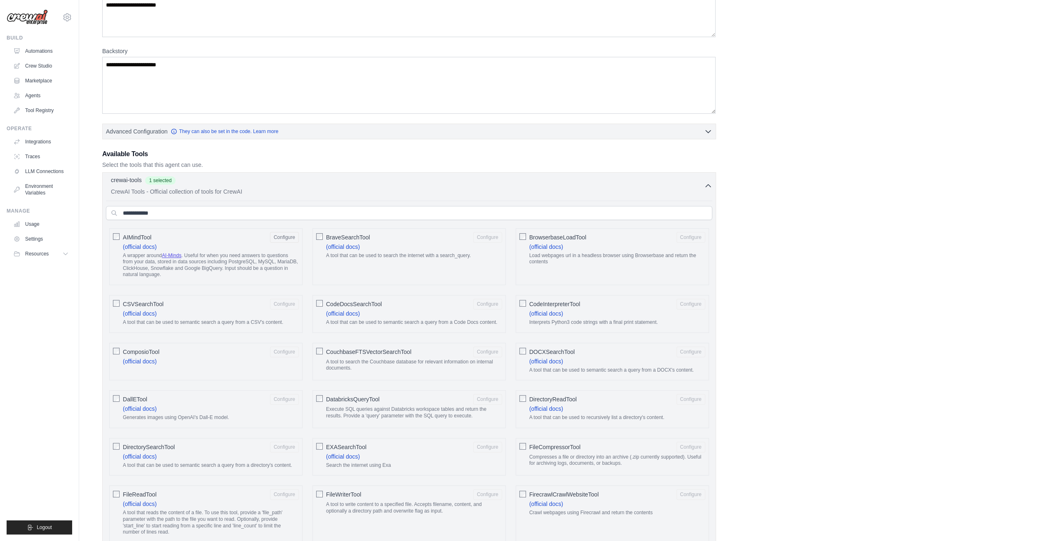
scroll to position [124, 0]
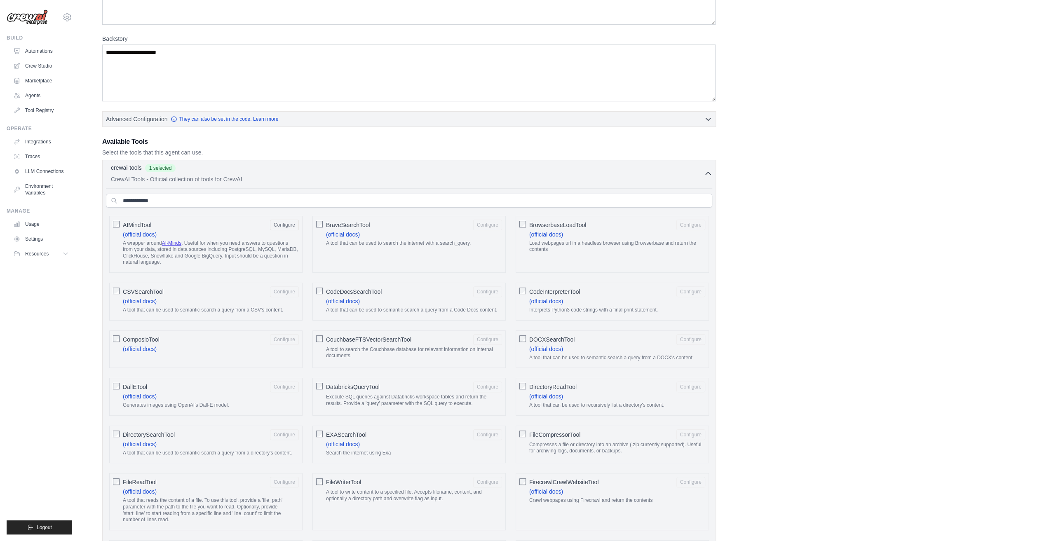
drag, startPoint x: 275, startPoint y: 222, endPoint x: 349, endPoint y: 238, distance: 75.5
click at [275, 222] on button "Configure" at bounding box center [284, 225] width 29 height 11
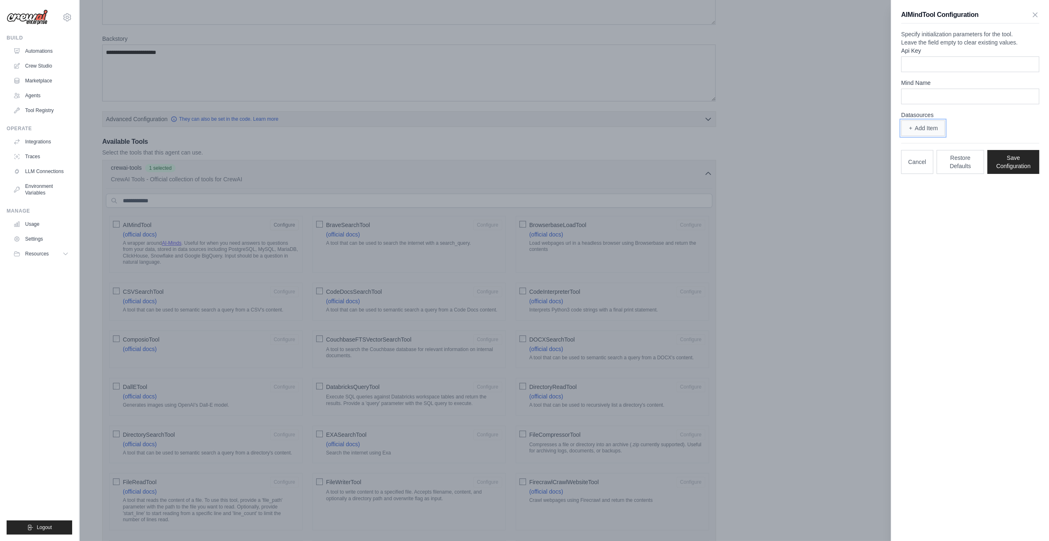
click at [936, 136] on button "Add Item" at bounding box center [923, 128] width 44 height 16
click at [948, 155] on input "text" at bounding box center [965, 148] width 128 height 16
click at [1036, 150] on icon "button" at bounding box center [1036, 147] width 5 height 5
click at [923, 174] on button "Cancel" at bounding box center [917, 162] width 32 height 24
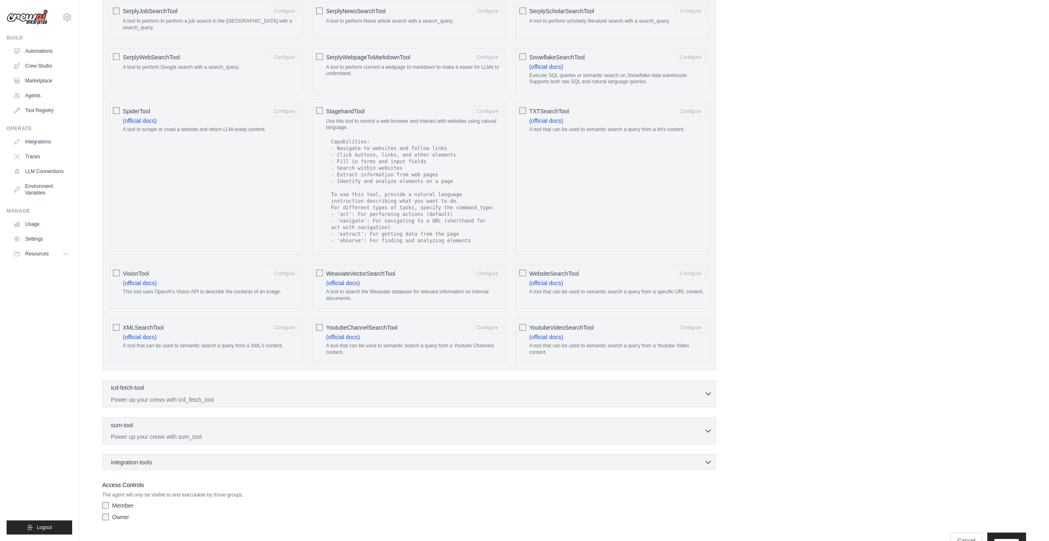
scroll to position [1200, 0]
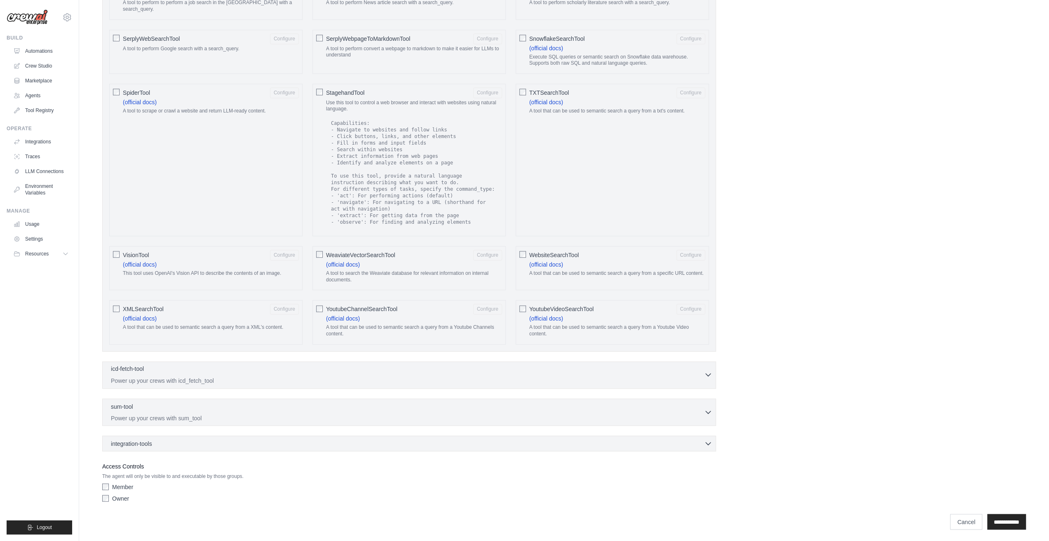
click at [331, 373] on div "icd-fetch-tool 0 selected" at bounding box center [407, 370] width 593 height 10
click at [332, 441] on div "integration-tools 0 selected" at bounding box center [412, 443] width 602 height 8
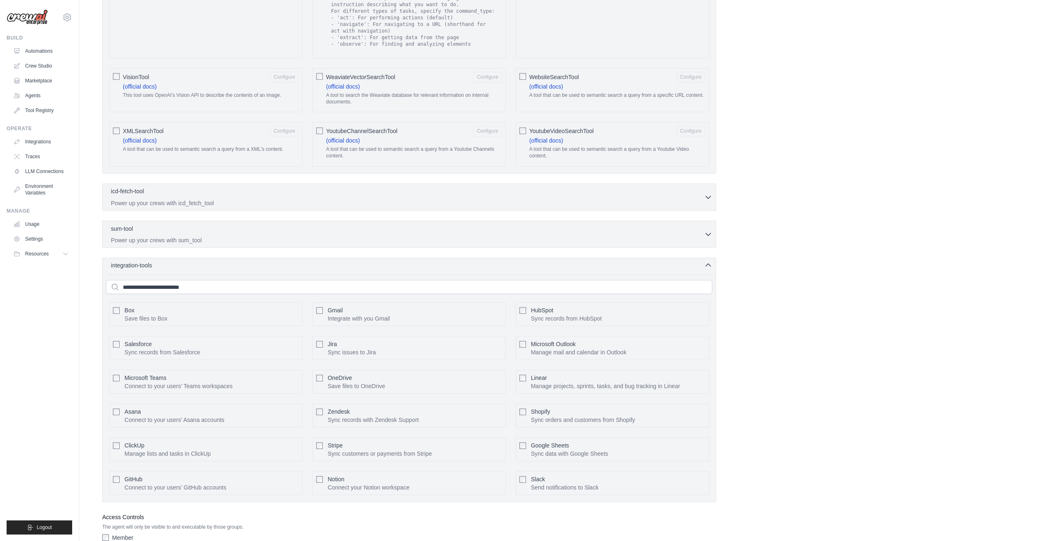
scroll to position [1427, 0]
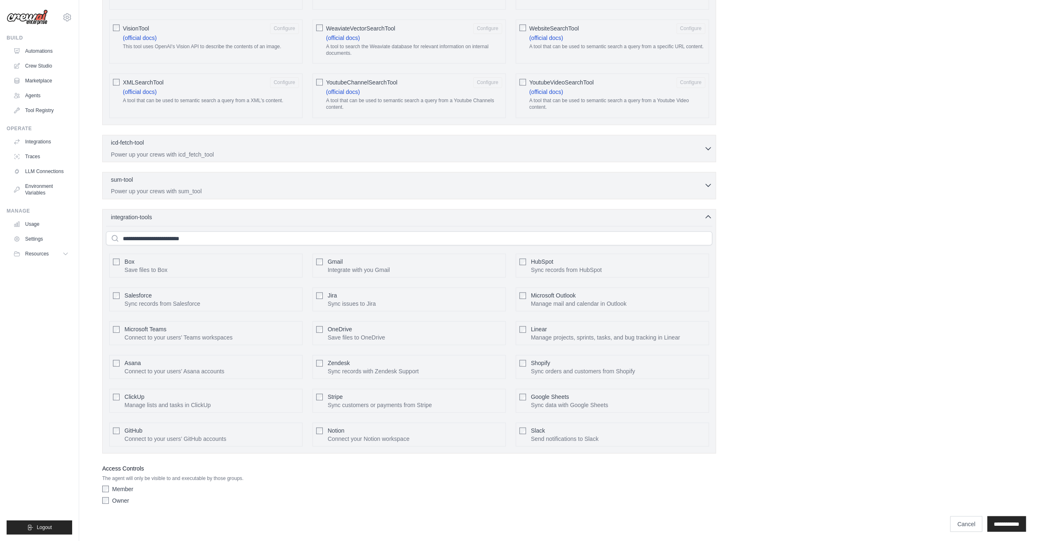
click at [249, 189] on p "Power up your crews with sum_tool" at bounding box center [407, 191] width 593 height 8
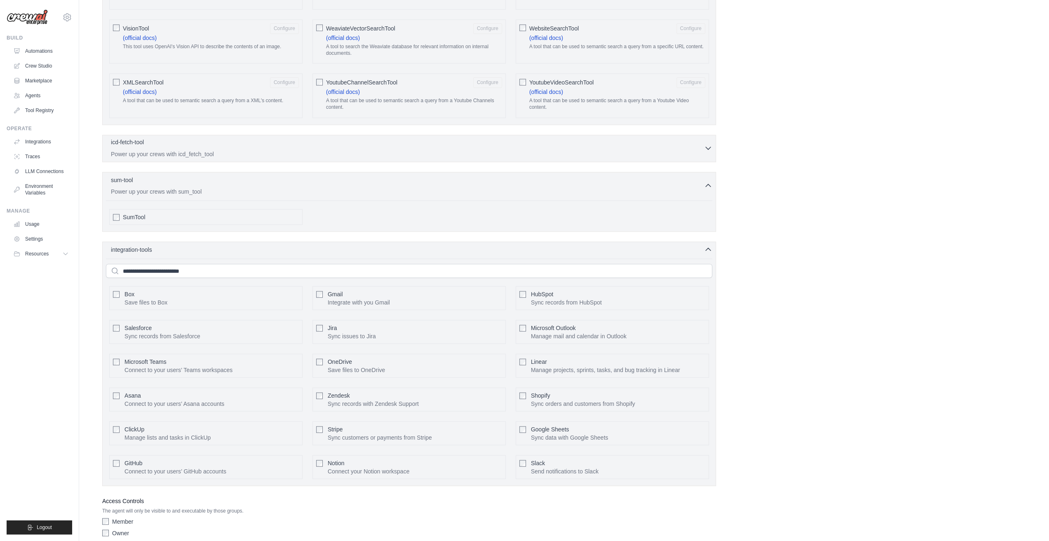
click at [258, 143] on div "icd-fetch-tool 0 selected" at bounding box center [407, 143] width 593 height 10
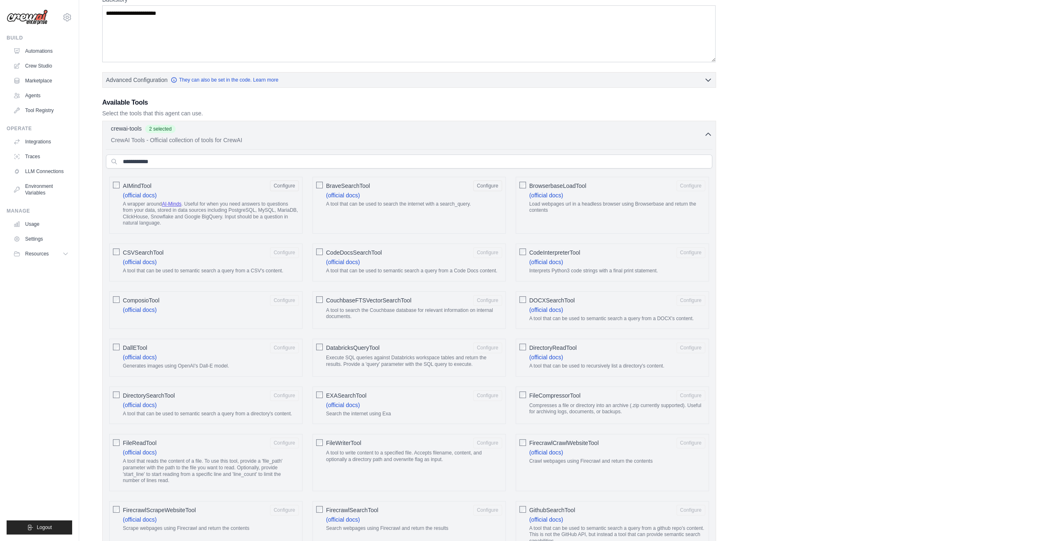
scroll to position [165, 0]
click at [681, 180] on button "Configure" at bounding box center [691, 183] width 29 height 11
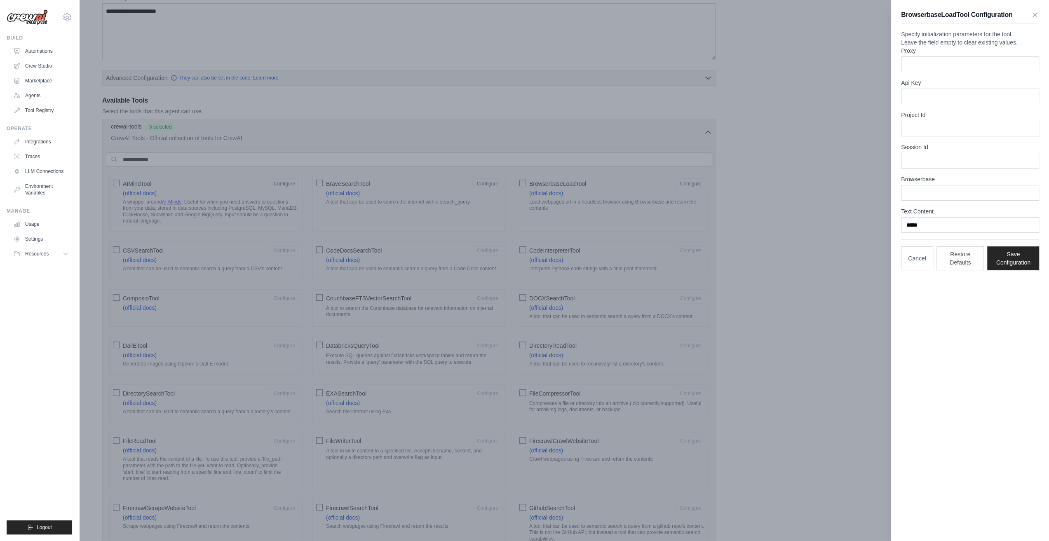
click at [879, 91] on div at bounding box center [524, 270] width 1049 height 541
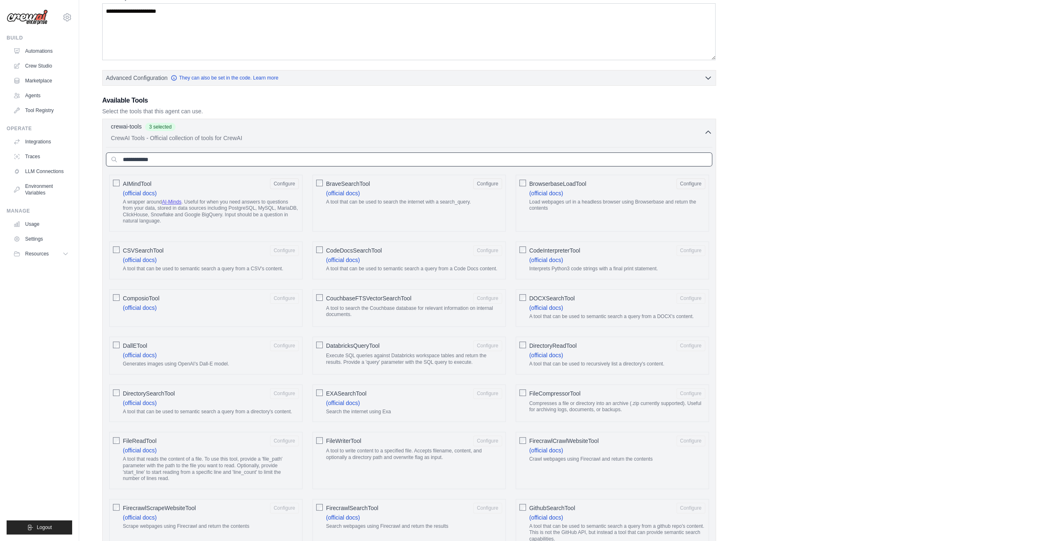
click at [303, 159] on input "text" at bounding box center [409, 160] width 606 height 14
click at [174, 200] on link "AI-Minds" at bounding box center [171, 202] width 19 height 6
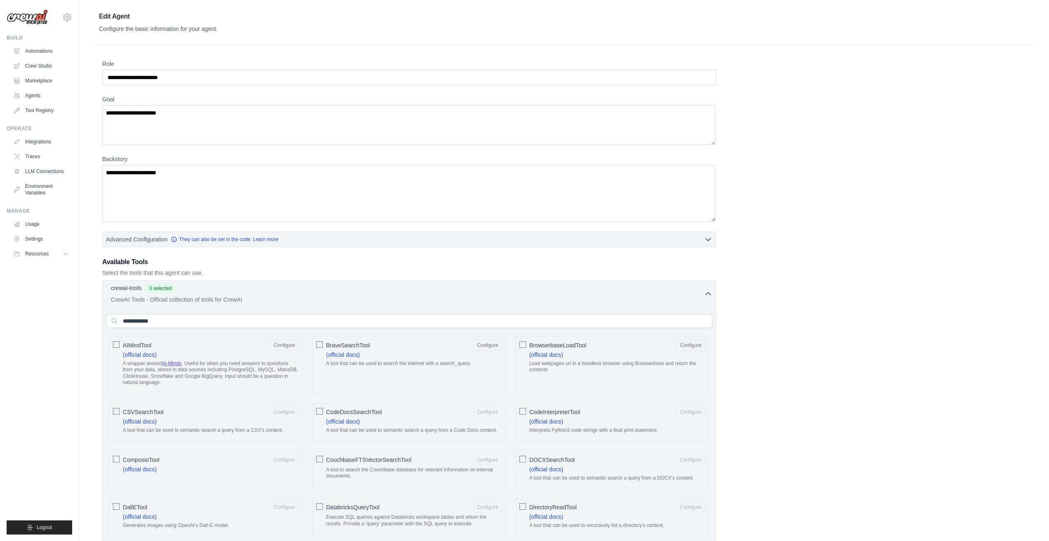
scroll to position [0, 0]
click at [36, 64] on link "Crew Studio" at bounding box center [42, 65] width 62 height 13
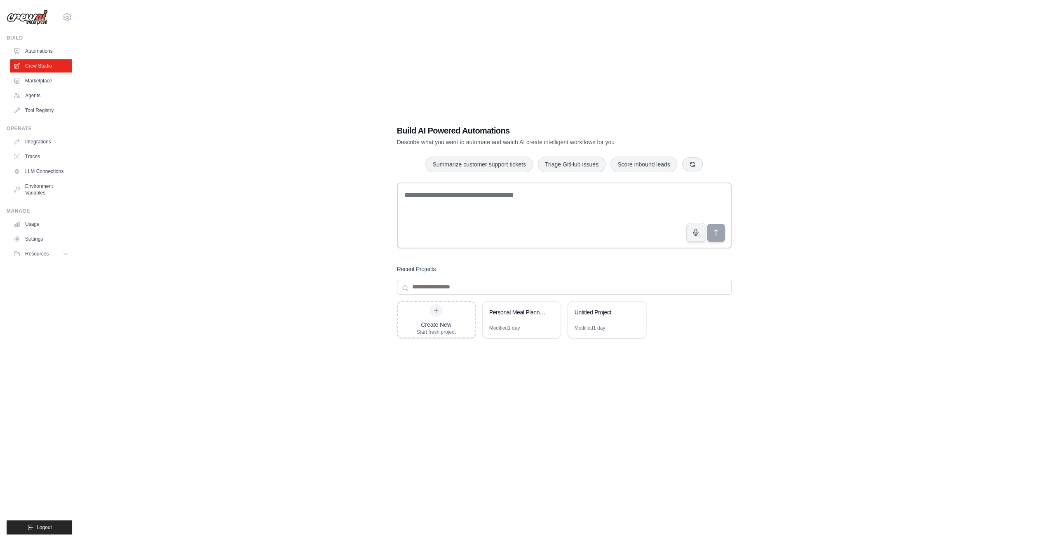
drag, startPoint x: 26, startPoint y: 11, endPoint x: 24, endPoint y: 23, distance: 11.9
click at [24, 23] on img at bounding box center [27, 17] width 41 height 16
